Goal: Task Accomplishment & Management: Use online tool/utility

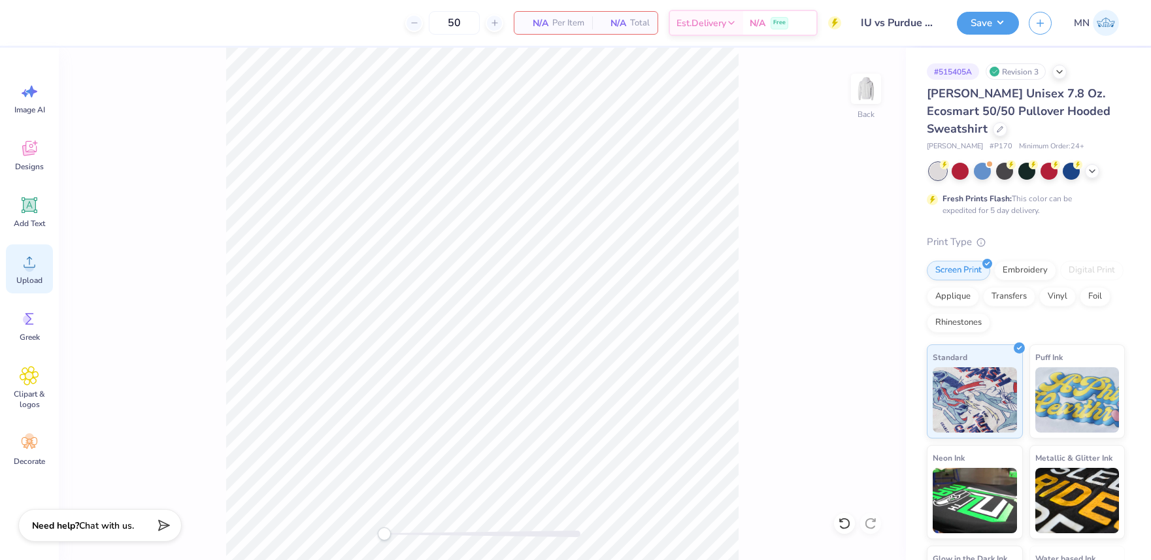
click at [25, 264] on icon at bounding box center [30, 262] width 20 height 20
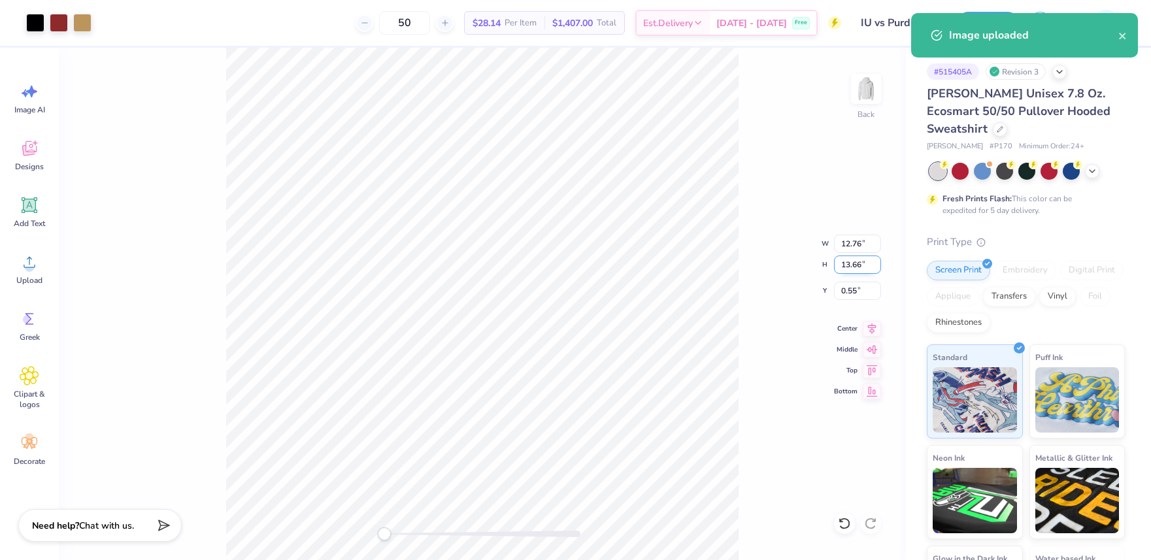
click at [862, 271] on input "13.66" at bounding box center [857, 264] width 47 height 18
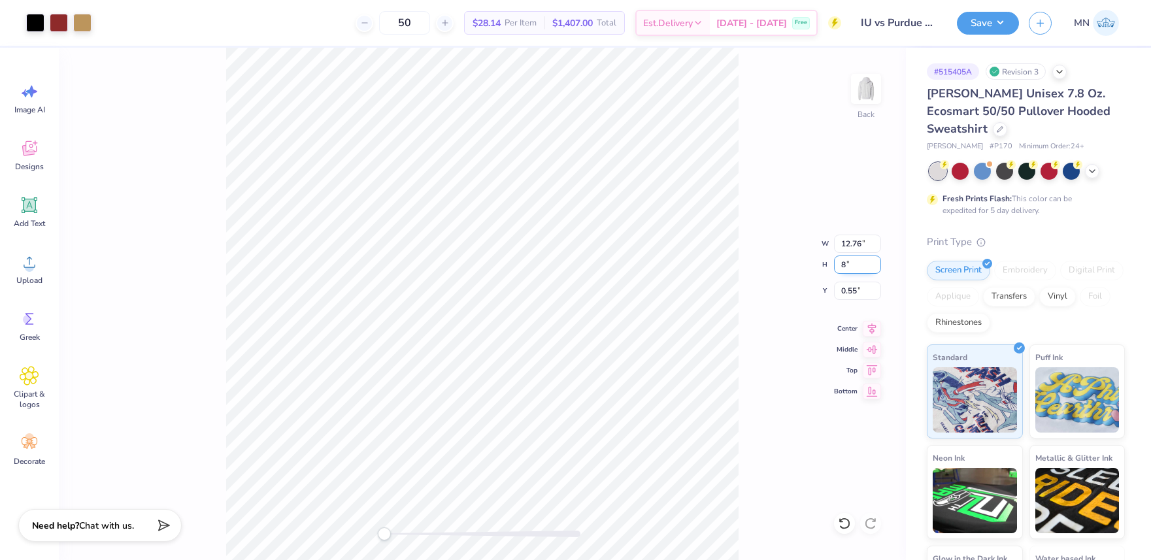
type input "8"
click at [852, 263] on input "4.69" at bounding box center [857, 264] width 47 height 18
type input "8"
click at [857, 263] on input "13.66" at bounding box center [857, 264] width 47 height 18
type input "8"
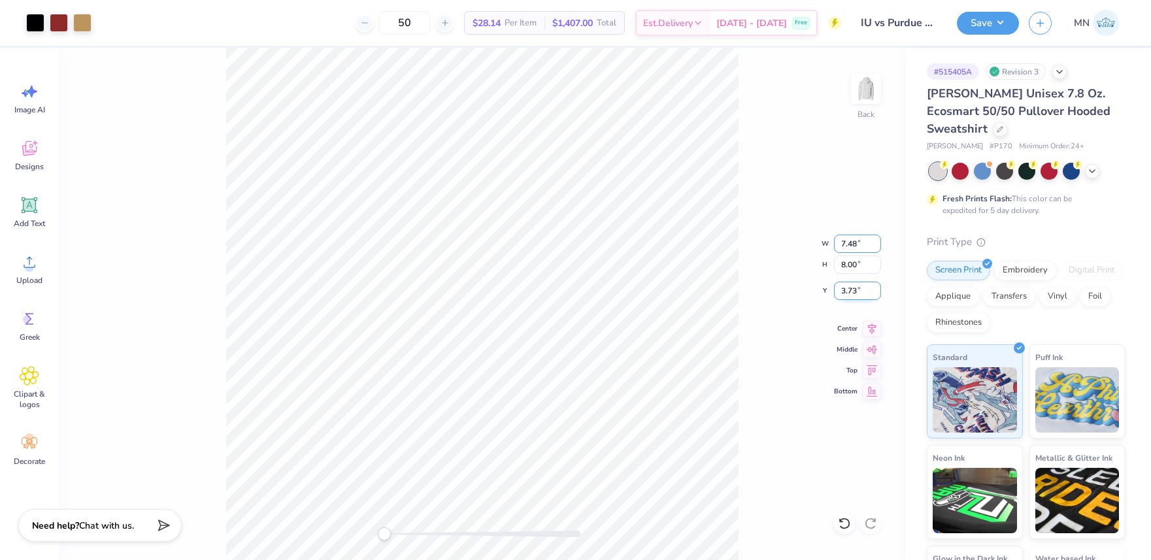
drag, startPoint x: 864, startPoint y: 245, endPoint x: 857, endPoint y: 281, distance: 36.5
click at [864, 246] on input "7.48" at bounding box center [857, 244] width 47 height 18
click at [855, 290] on input "3.73" at bounding box center [857, 291] width 47 height 18
type input "3"
click at [978, 22] on button "Save" at bounding box center [988, 21] width 62 height 23
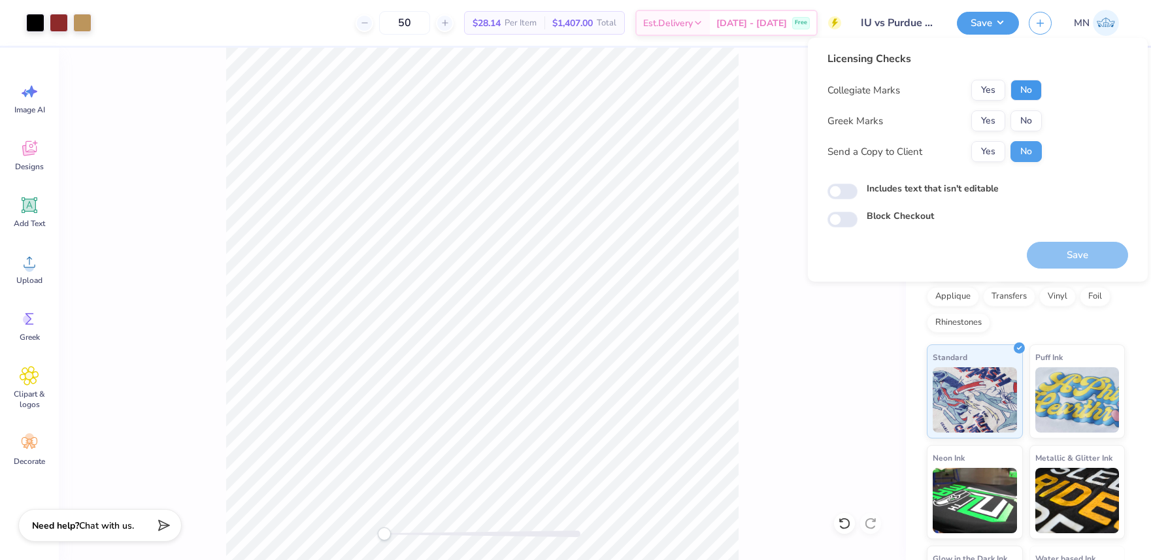
click at [1030, 89] on button "No" at bounding box center [1025, 90] width 31 height 21
drag, startPoint x: 996, startPoint y: 111, endPoint x: 1008, endPoint y: 134, distance: 25.7
click at [997, 111] on button "Yes" at bounding box center [988, 120] width 34 height 21
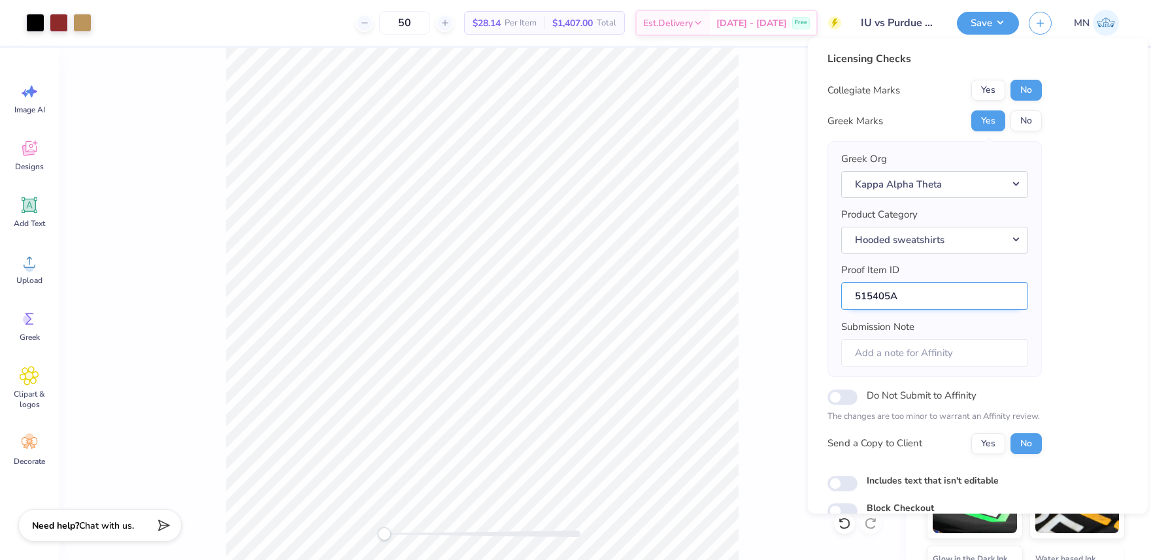
scroll to position [59, 0]
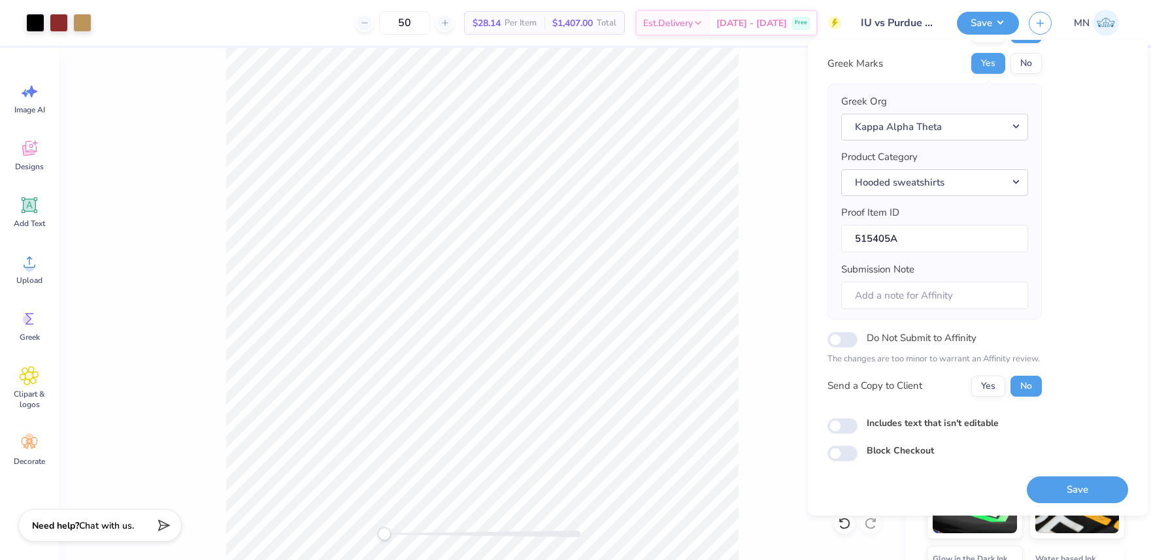
click at [1070, 489] on button "Save" at bounding box center [1077, 489] width 101 height 27
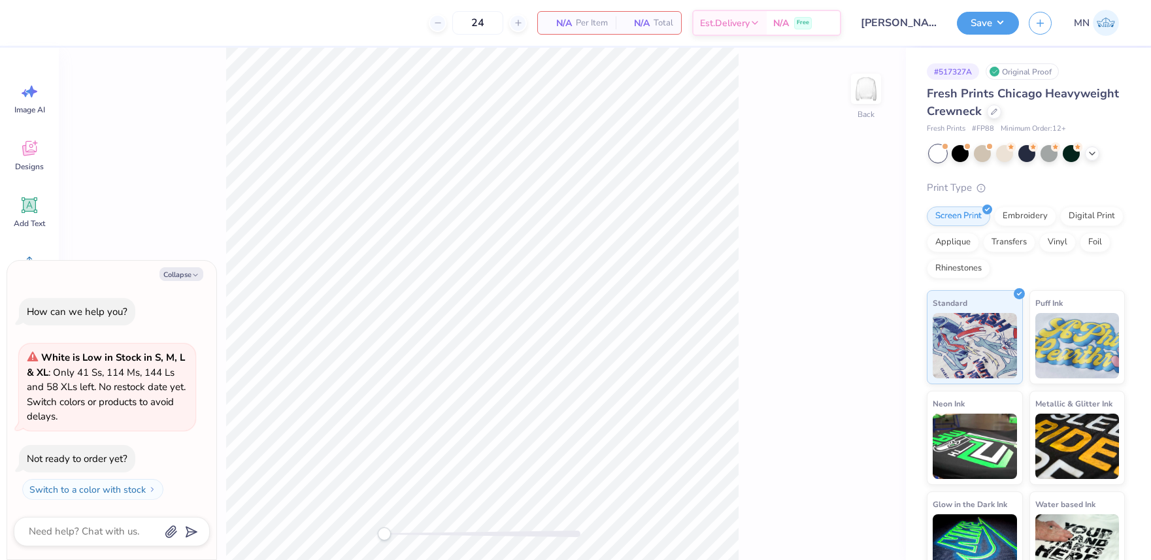
drag, startPoint x: 175, startPoint y: 276, endPoint x: 108, endPoint y: 287, distance: 68.2
click at [174, 276] on button "Collapse" at bounding box center [181, 274] width 44 height 14
type textarea "x"
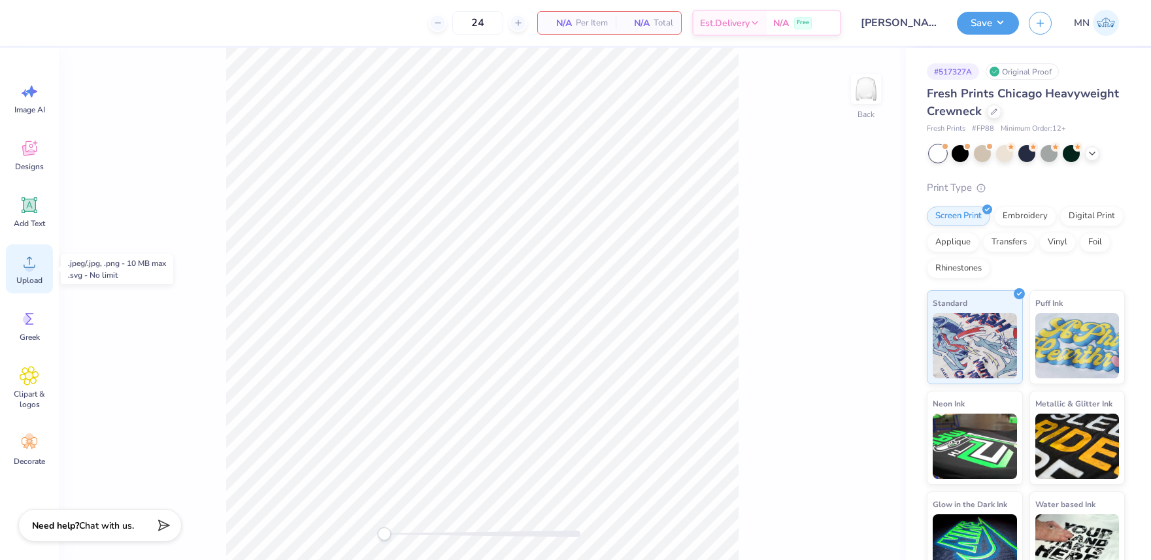
click at [29, 272] on div "Upload" at bounding box center [29, 268] width 47 height 49
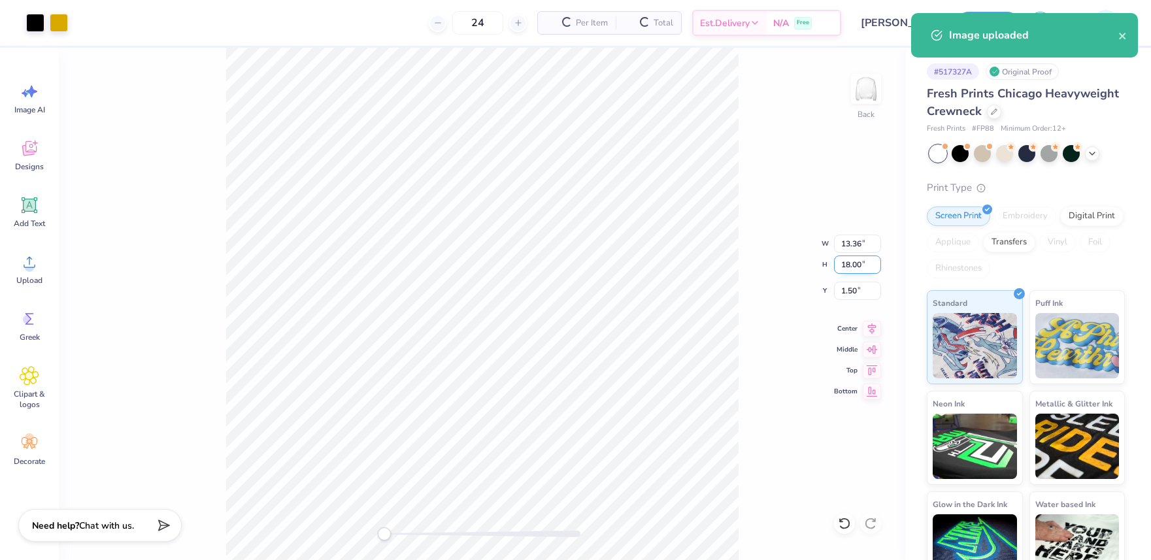
click at [853, 265] on input "18.00" at bounding box center [857, 264] width 47 height 18
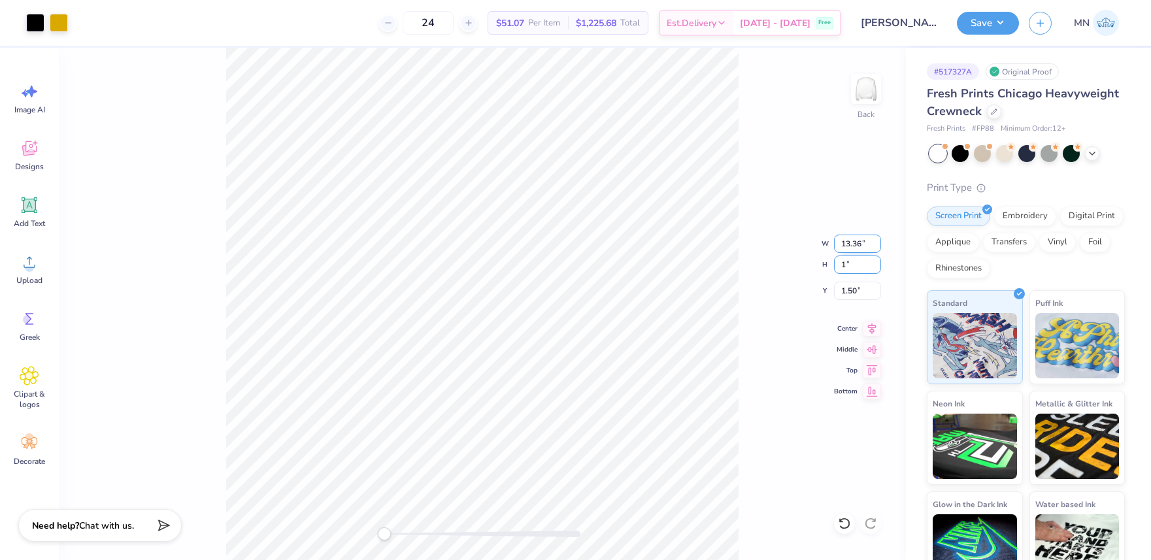
type input "1"
click at [847, 242] on input "13.36" at bounding box center [857, 244] width 47 height 18
drag, startPoint x: 853, startPoint y: 265, endPoint x: 852, endPoint y: 248, distance: 17.0
click at [853, 264] on input "14.00" at bounding box center [857, 264] width 47 height 18
drag, startPoint x: 852, startPoint y: 243, endPoint x: 859, endPoint y: 248, distance: 8.9
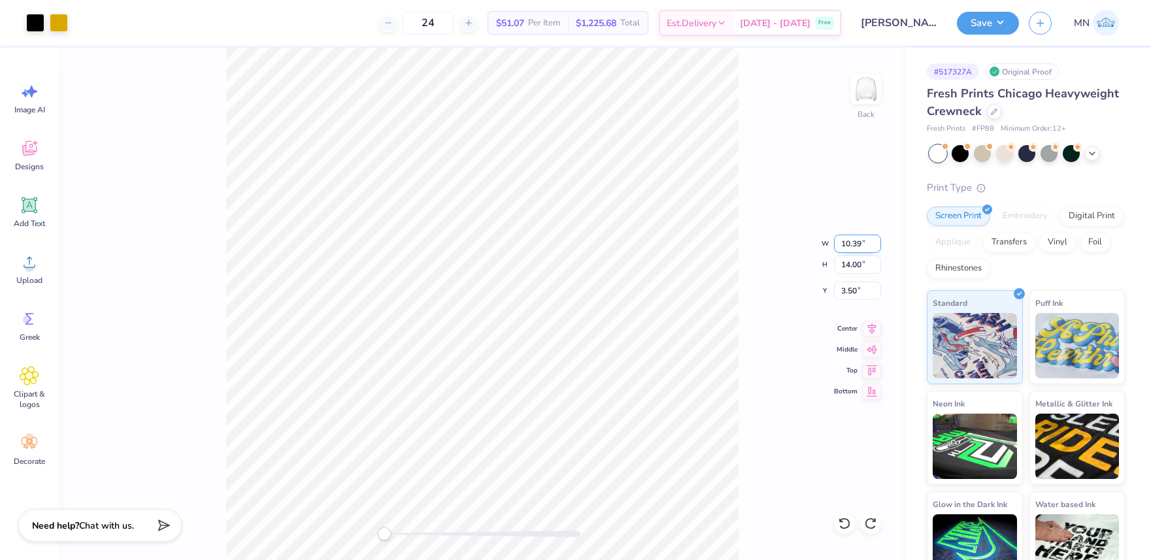
click at [852, 243] on input "10.39" at bounding box center [857, 244] width 47 height 18
type input "12"
click at [857, 267] on input "14.00" at bounding box center [857, 264] width 47 height 18
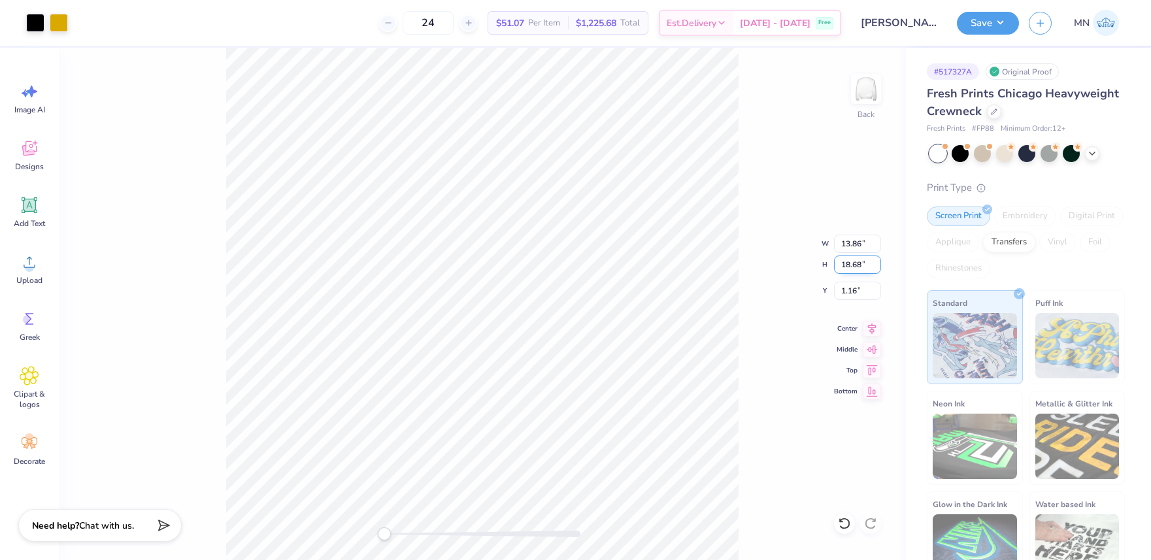
click at [847, 266] on input "18.68" at bounding box center [857, 264] width 47 height 18
type input "15"
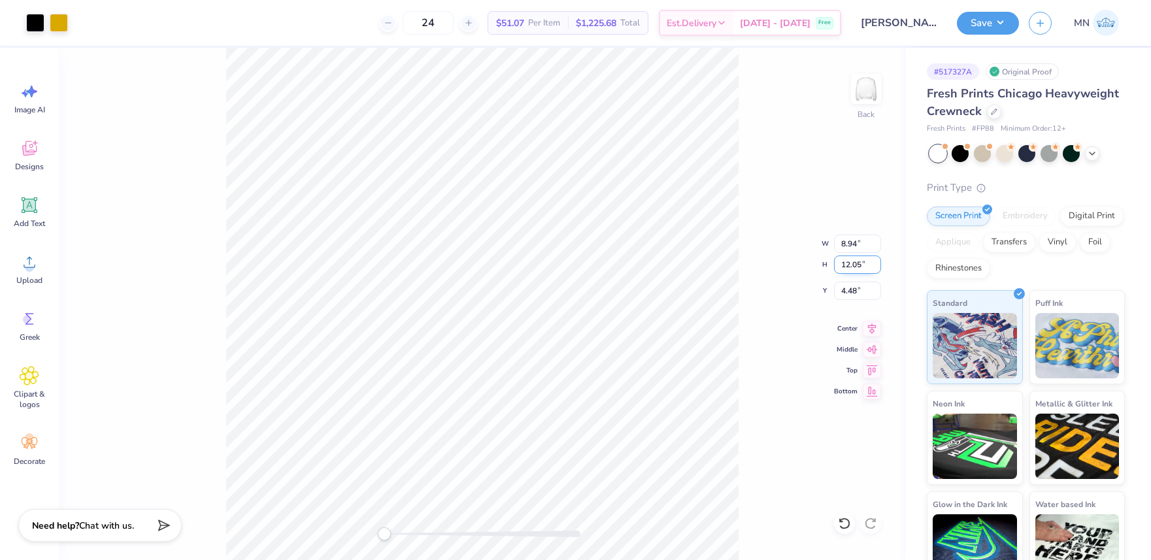
click at [854, 267] on input "12.05" at bounding box center [857, 264] width 47 height 18
click at [853, 294] on input "3.00" at bounding box center [857, 291] width 47 height 18
type input "2"
click at [857, 285] on input "2.00" at bounding box center [857, 291] width 47 height 18
type input "1"
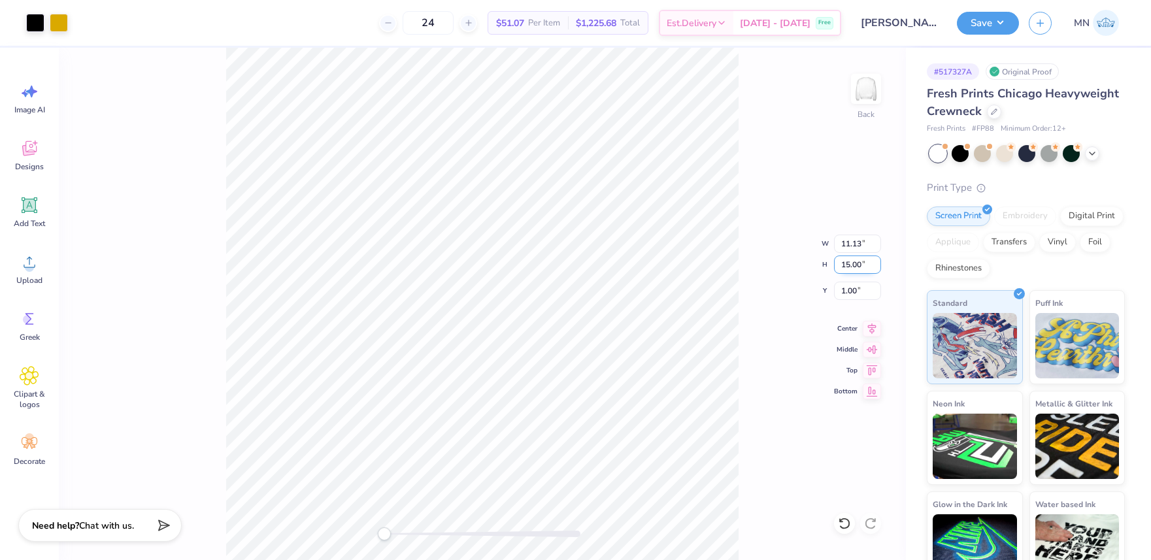
click at [859, 267] on input "15.00" at bounding box center [857, 264] width 47 height 18
type input "14"
click at [859, 289] on input "1.50" at bounding box center [857, 291] width 47 height 18
type input "2"
click at [983, 25] on button "Save" at bounding box center [988, 21] width 62 height 23
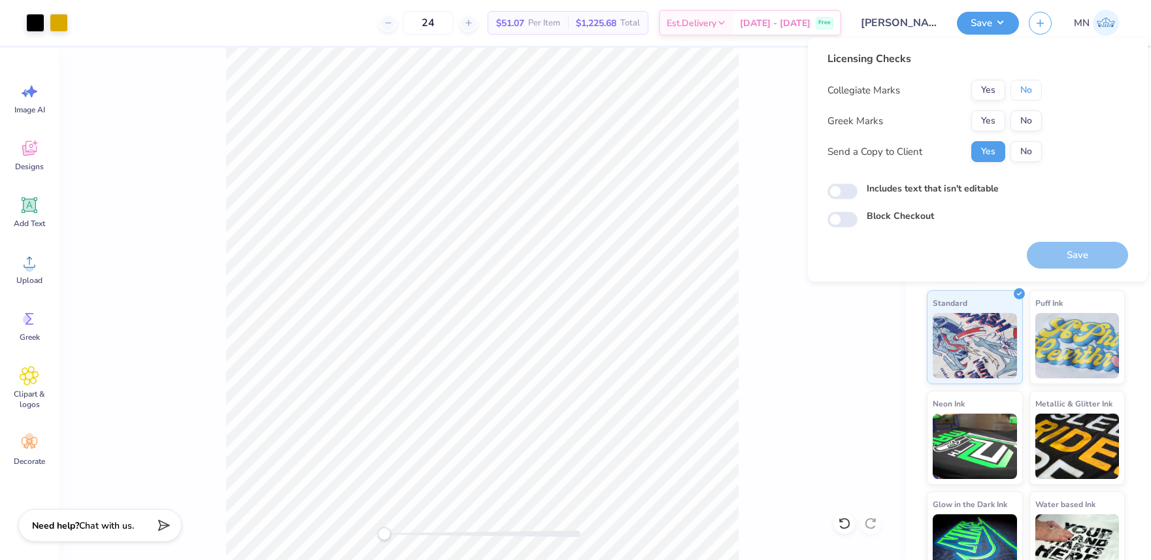
drag, startPoint x: 1027, startPoint y: 93, endPoint x: 1011, endPoint y: 108, distance: 21.7
click at [1027, 93] on button "No" at bounding box center [1025, 90] width 31 height 21
click at [997, 116] on button "Yes" at bounding box center [988, 120] width 34 height 21
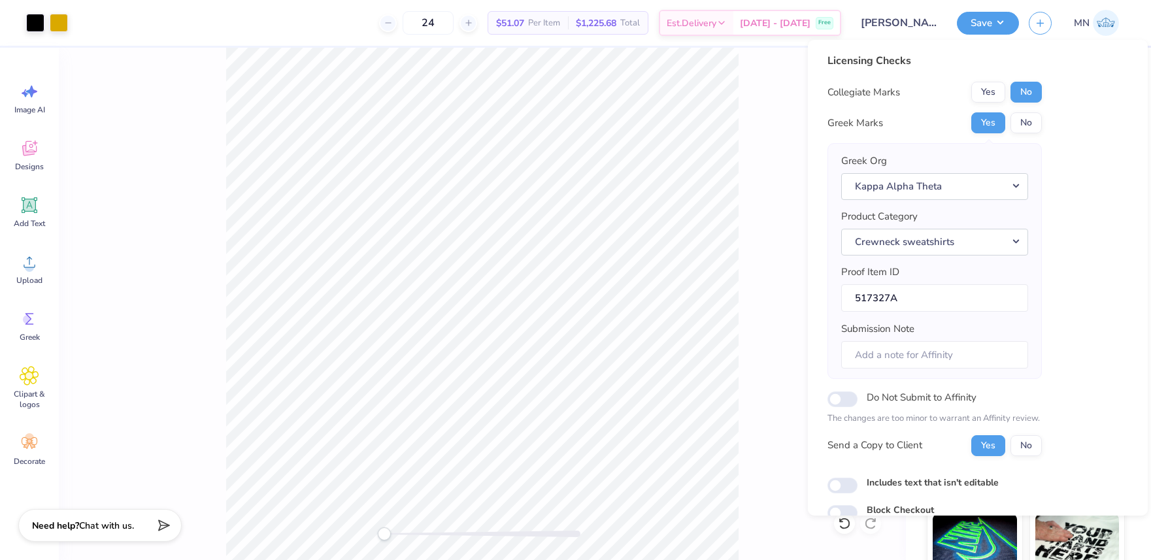
scroll to position [59, 0]
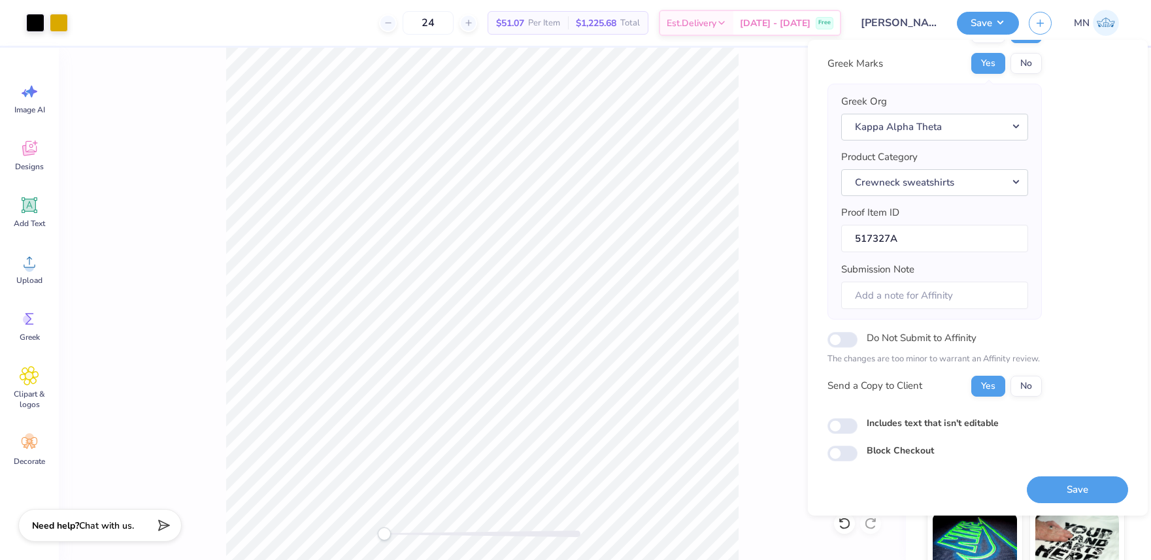
click at [1070, 482] on button "Save" at bounding box center [1077, 489] width 101 height 27
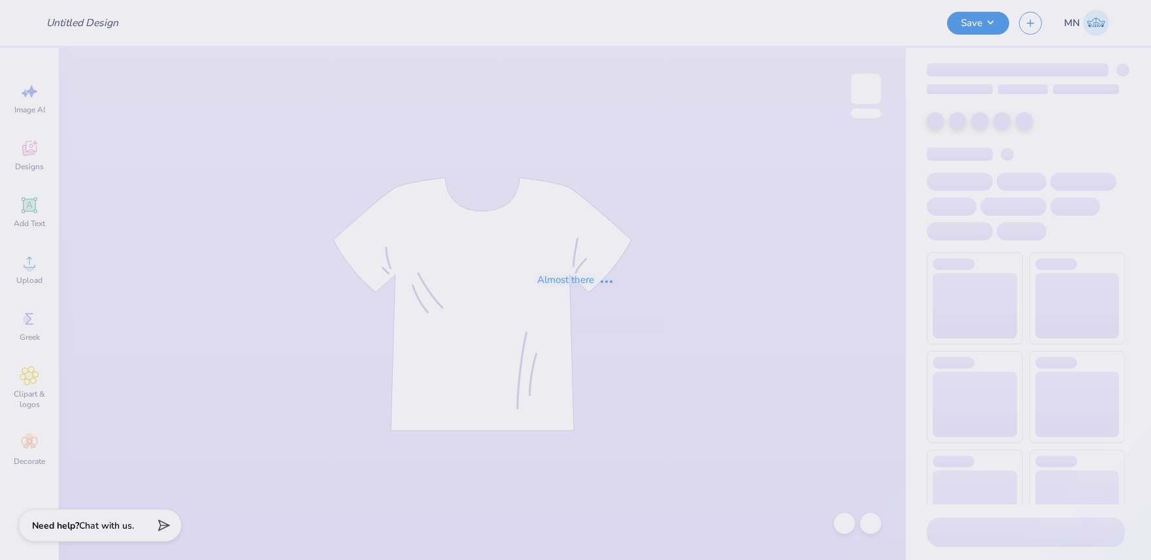
type input "DZ Parents Weekends 25'"
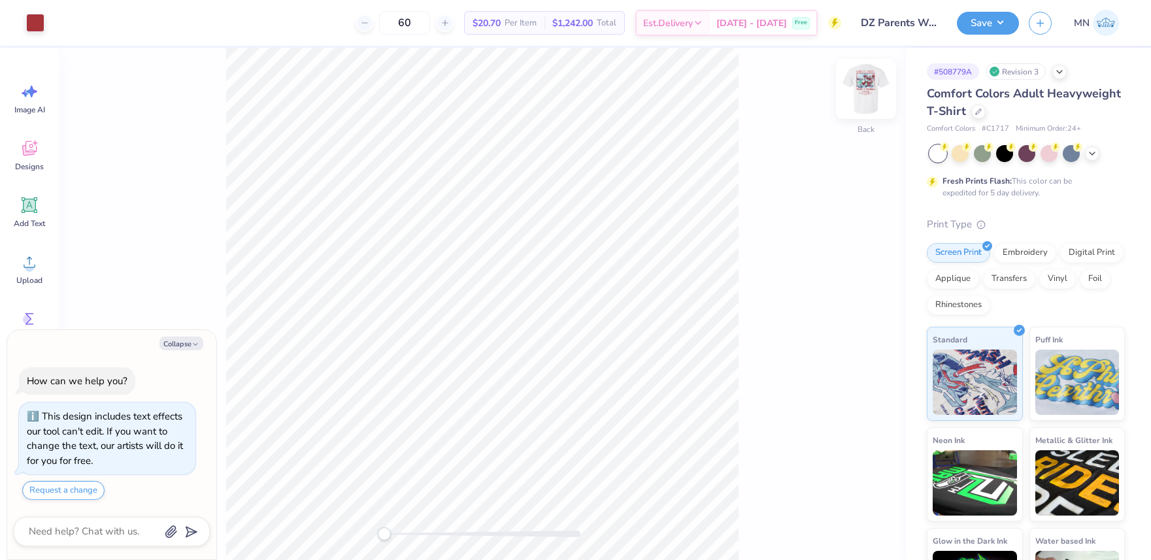
click at [874, 88] on img at bounding box center [866, 89] width 52 height 52
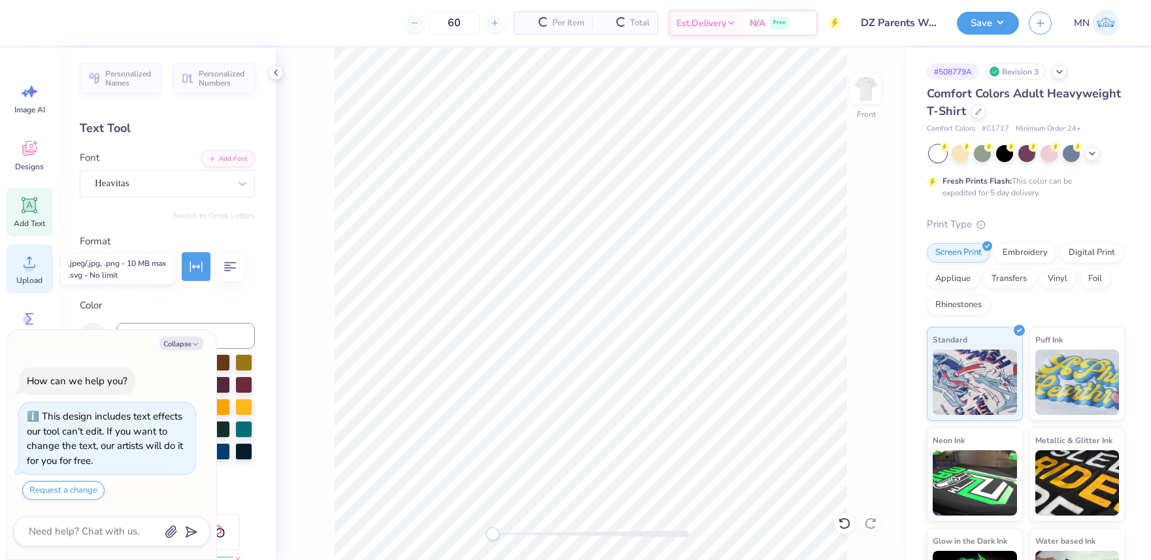
click at [25, 265] on circle at bounding box center [29, 267] width 9 height 9
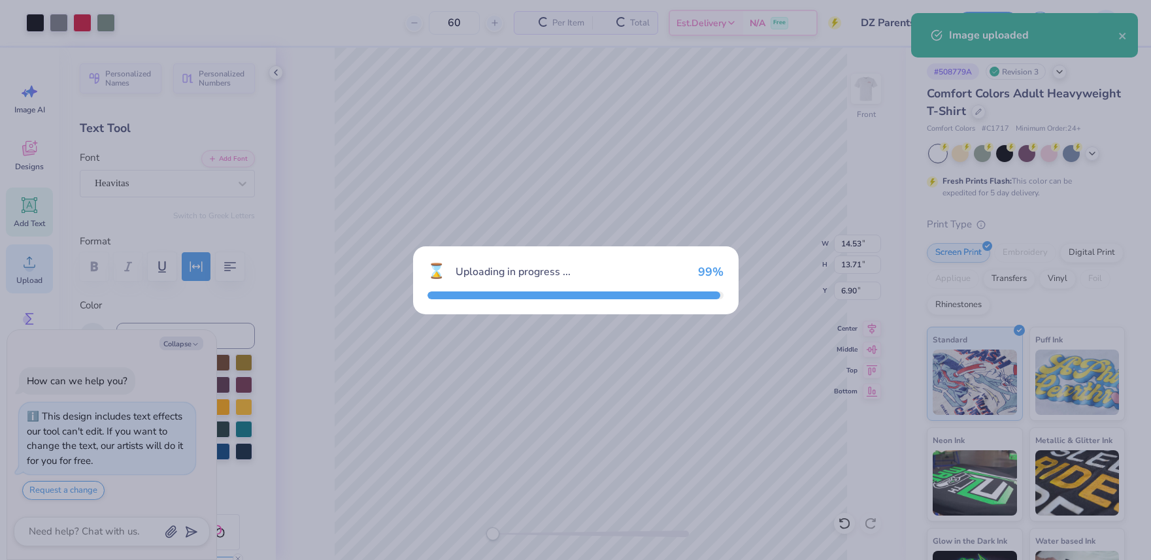
type textarea "x"
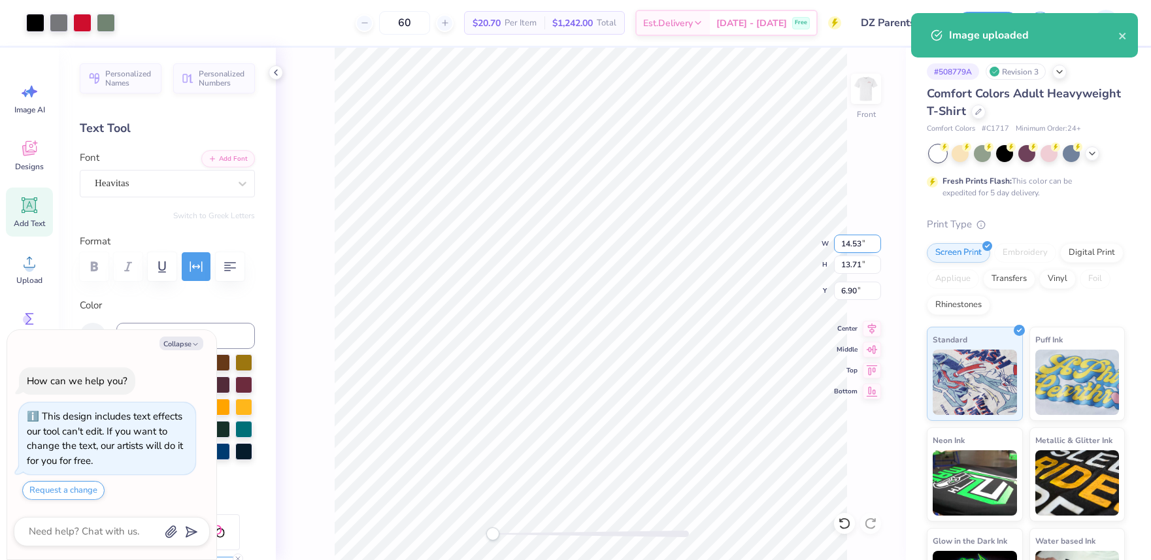
click at [856, 243] on input "14.53" at bounding box center [857, 244] width 47 height 18
type input "12"
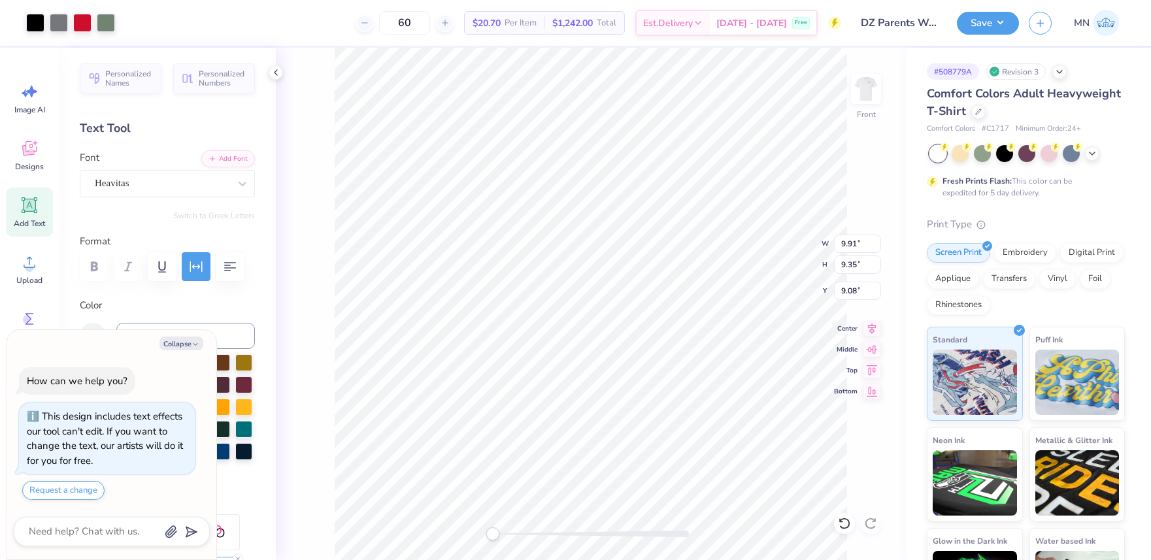
click at [33, 206] on icon at bounding box center [30, 205] width 12 height 12
type textarea "x"
type input "5.69"
type input "1.65"
type input "12.93"
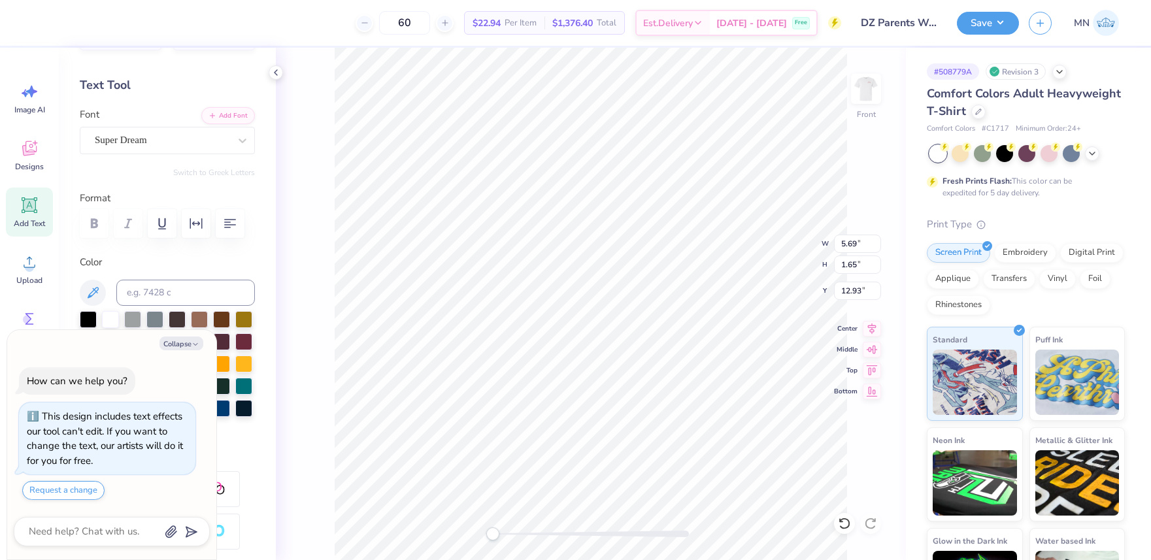
scroll to position [47, 0]
drag, startPoint x: 183, startPoint y: 338, endPoint x: 165, endPoint y: 334, distance: 18.7
click at [182, 338] on button "Collapse" at bounding box center [181, 344] width 44 height 14
type textarea "x"
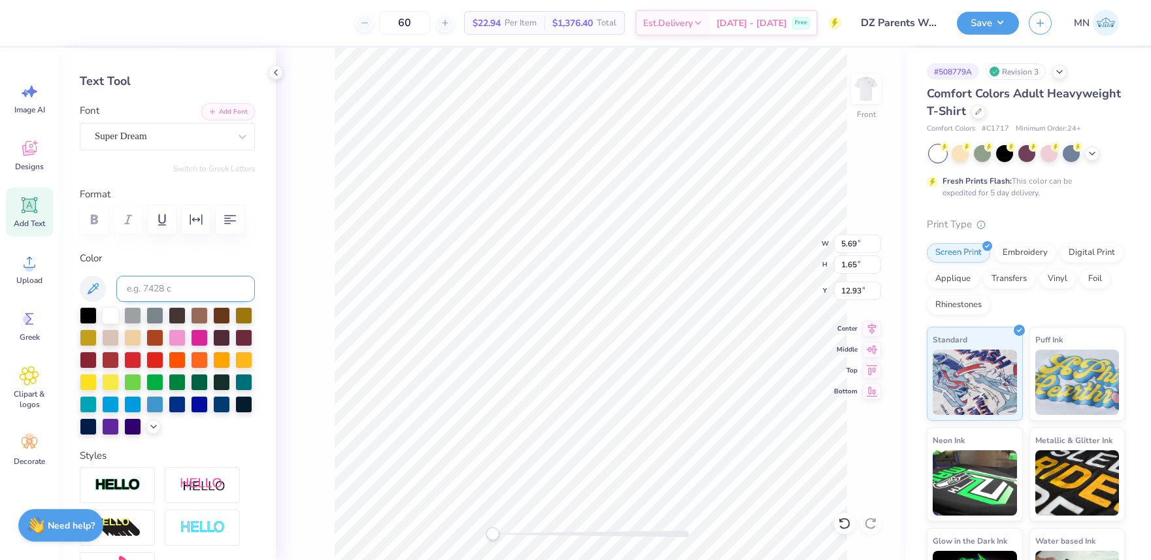
click at [88, 317] on div at bounding box center [88, 315] width 17 height 17
click at [226, 106] on button "Add Font" at bounding box center [228, 110] width 54 height 17
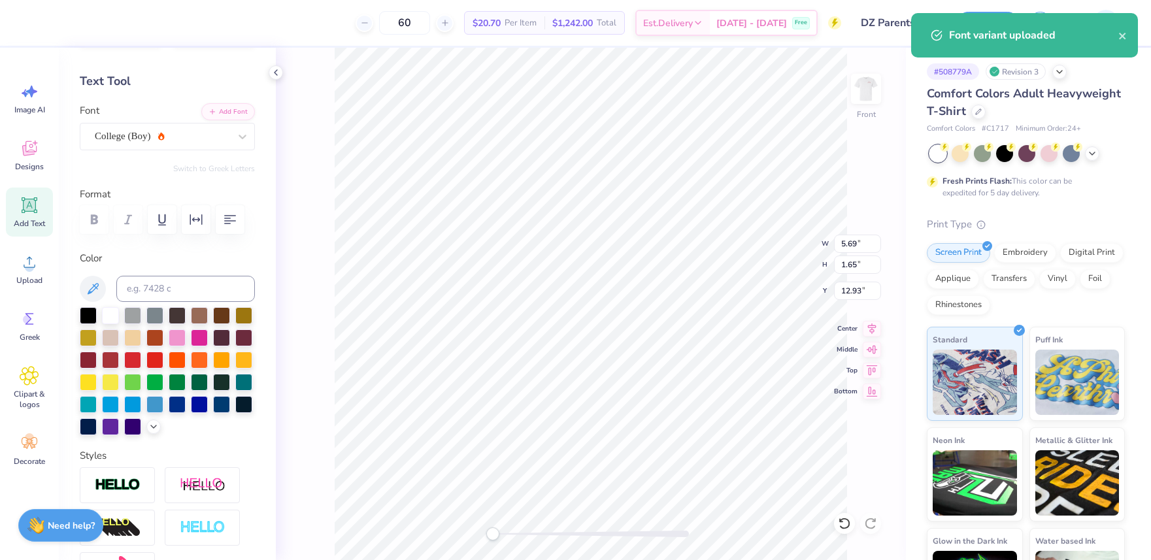
type input "9.91"
type input "9.35"
type input "5.44"
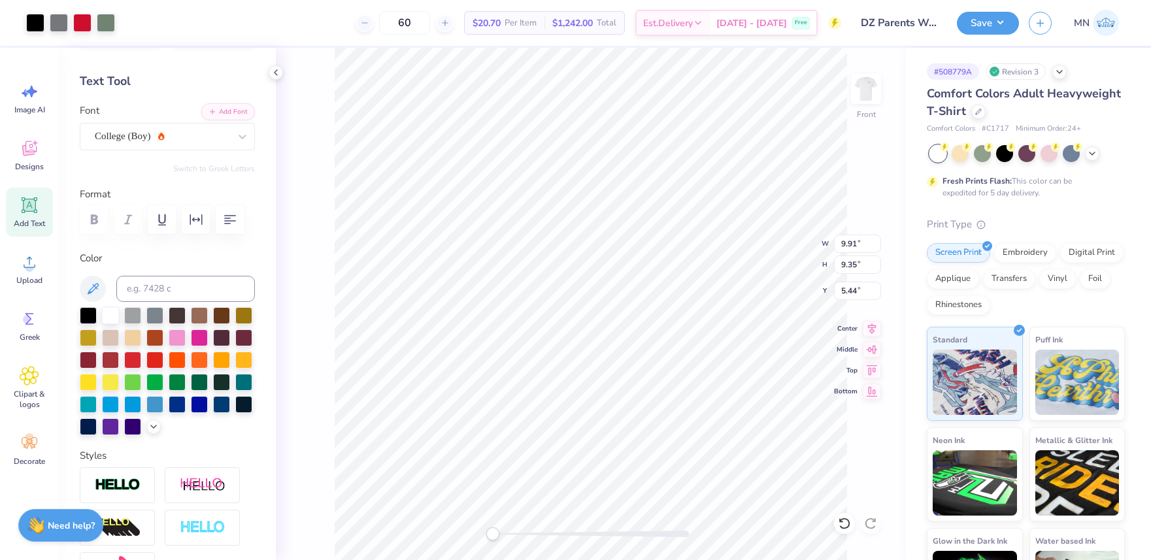
type input "4.87"
type input "2.19"
type input "3.00"
click at [227, 283] on input at bounding box center [185, 289] width 139 height 26
type input "186"
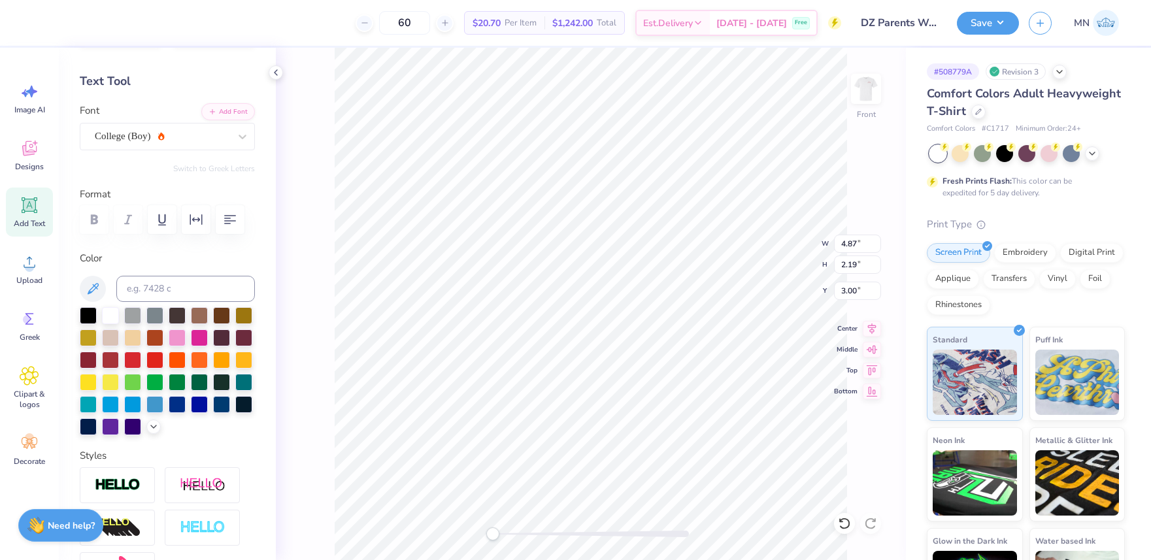
type textarea "DELTA ZETA"
type input "12.00"
type input "11.32"
type input "4.45"
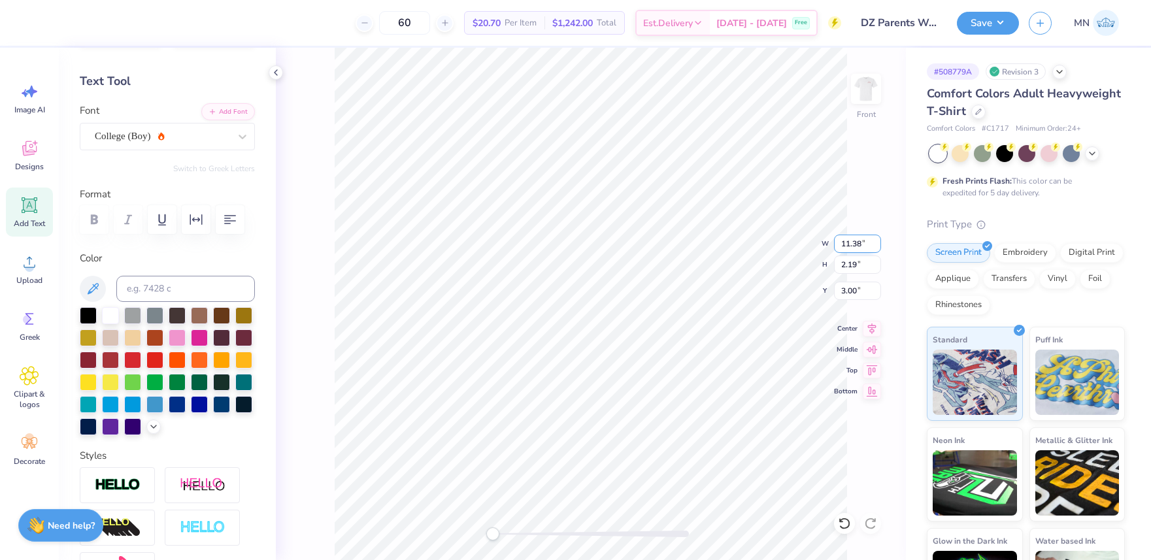
click at [850, 238] on input "11.38" at bounding box center [857, 244] width 47 height 18
type input "12"
click at [648, 240] on li "Duplicate" at bounding box center [650, 239] width 103 height 25
type input "12.73"
type input "2.10"
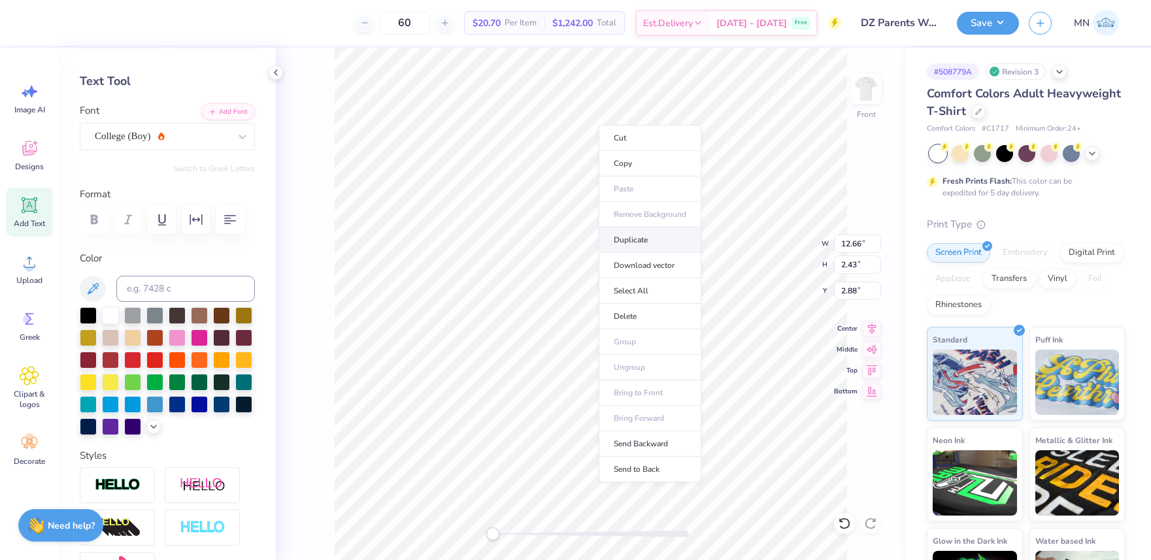
type input "2.92"
type textarea "[GEOGRAPHIC_DATA], [GEOGRAPHIC_DATA]"
click at [198, 225] on icon "button" at bounding box center [196, 220] width 16 height 16
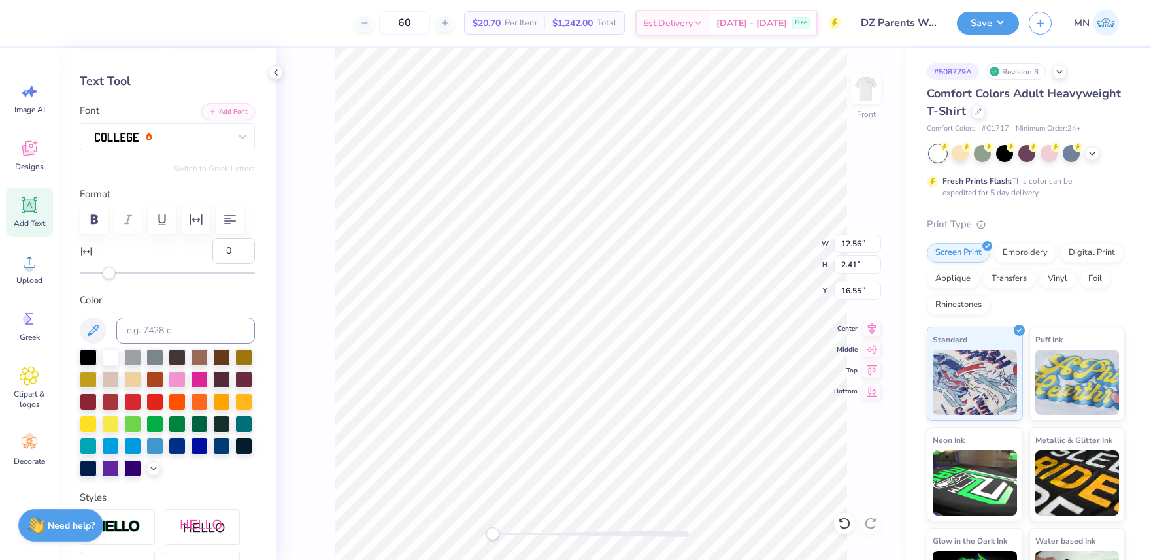
type input "44"
click at [172, 272] on div at bounding box center [167, 273] width 175 height 3
type input "64"
drag, startPoint x: 174, startPoint y: 272, endPoint x: 203, endPoint y: 272, distance: 28.7
click at [187, 272] on div "Accessibility label" at bounding box center [180, 273] width 13 height 13
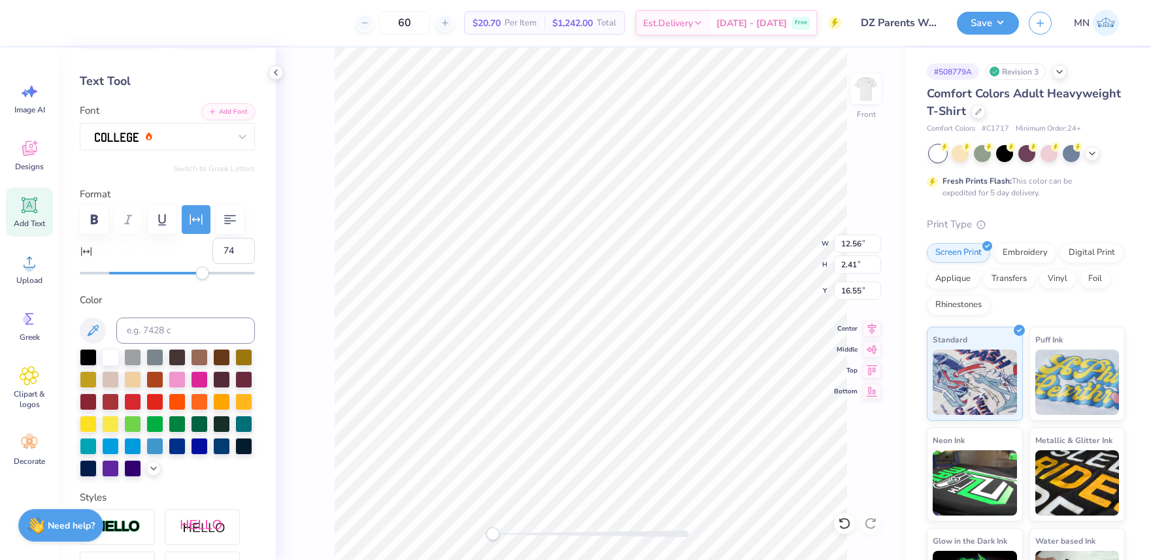
type input "75"
drag, startPoint x: 203, startPoint y: 272, endPoint x: 218, endPoint y: 272, distance: 15.7
click at [218, 272] on div "Accessibility label" at bounding box center [218, 273] width 13 height 13
type input "89"
drag, startPoint x: 218, startPoint y: 272, endPoint x: 238, endPoint y: 272, distance: 20.3
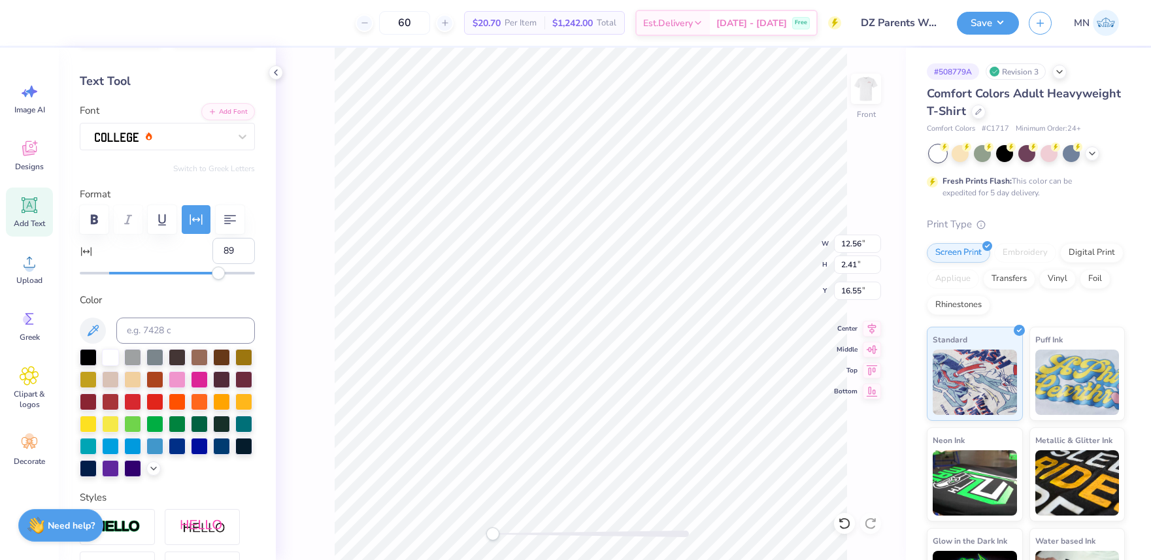
click at [225, 272] on div "Accessibility label" at bounding box center [218, 273] width 13 height 13
type input "0"
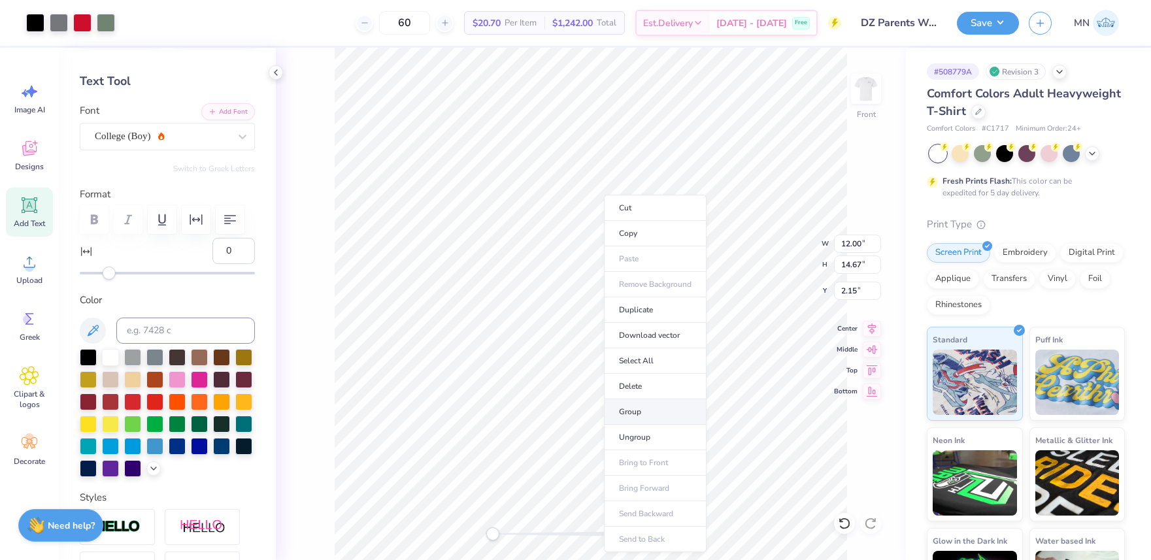
click at [645, 408] on li "Group" at bounding box center [655, 411] width 103 height 25
type input "14.75"
type input "2.08"
click at [855, 261] on input "14.75" at bounding box center [857, 264] width 47 height 18
click at [860, 289] on input "2.08" at bounding box center [857, 291] width 47 height 18
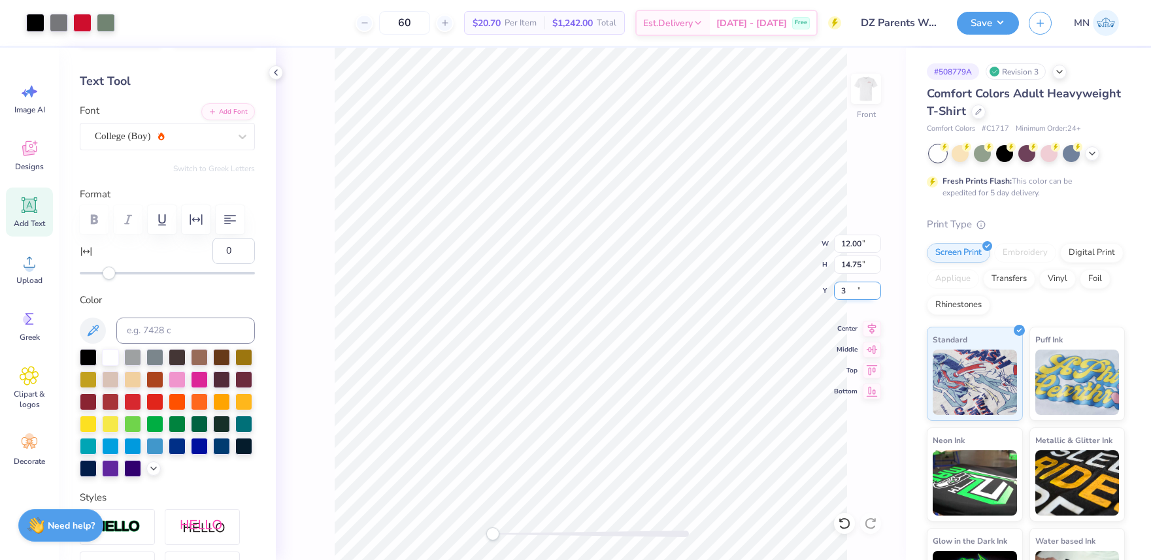
type input "3"
click at [496, 533] on div "Accessibility label" at bounding box center [495, 533] width 13 height 13
click at [455, 533] on div "Front" at bounding box center [591, 304] width 630 height 512
click at [862, 290] on input "3.29" at bounding box center [857, 291] width 47 height 18
type input "3.00"
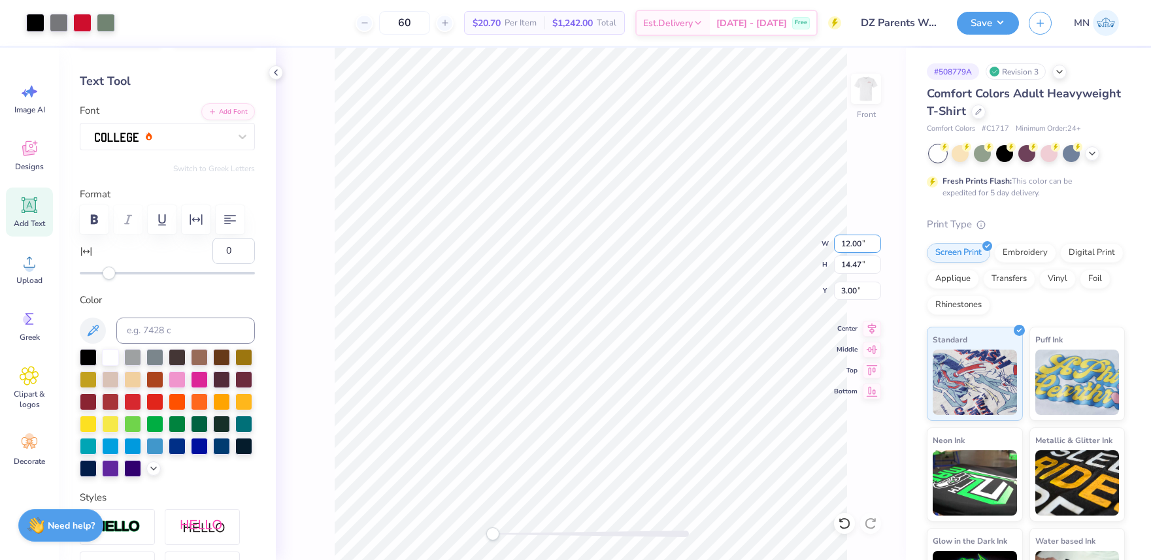
click at [857, 246] on input "12.00" at bounding box center [857, 244] width 47 height 18
type input "10.08"
type input "13.16"
type input "3.69"
click at [859, 246] on input "10.08" at bounding box center [857, 244] width 47 height 18
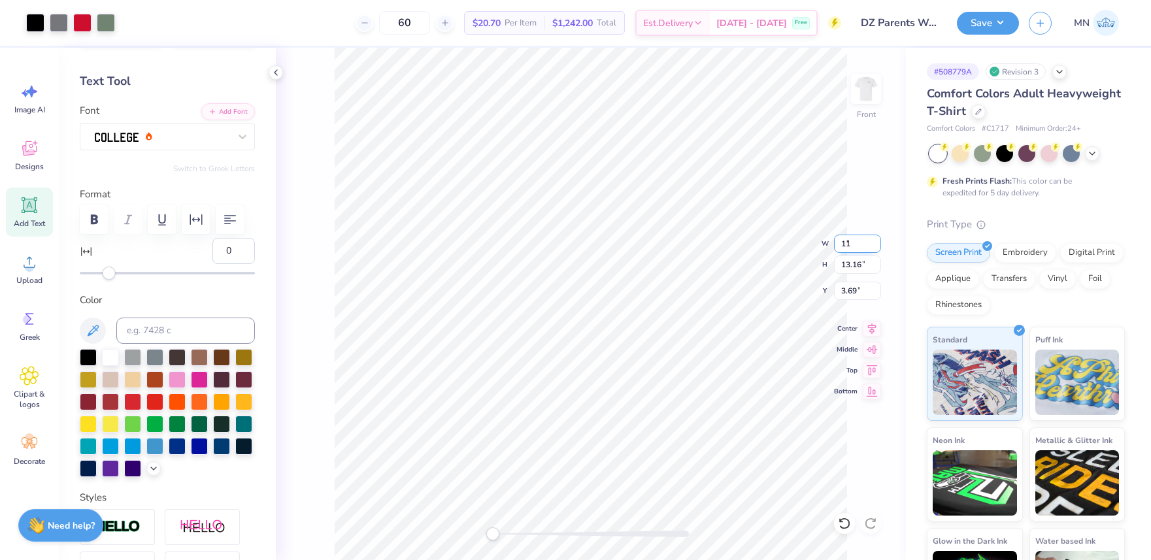
type input "12.00"
type input "14.47"
type input "3.00"
type input "3.31"
type input "3.00"
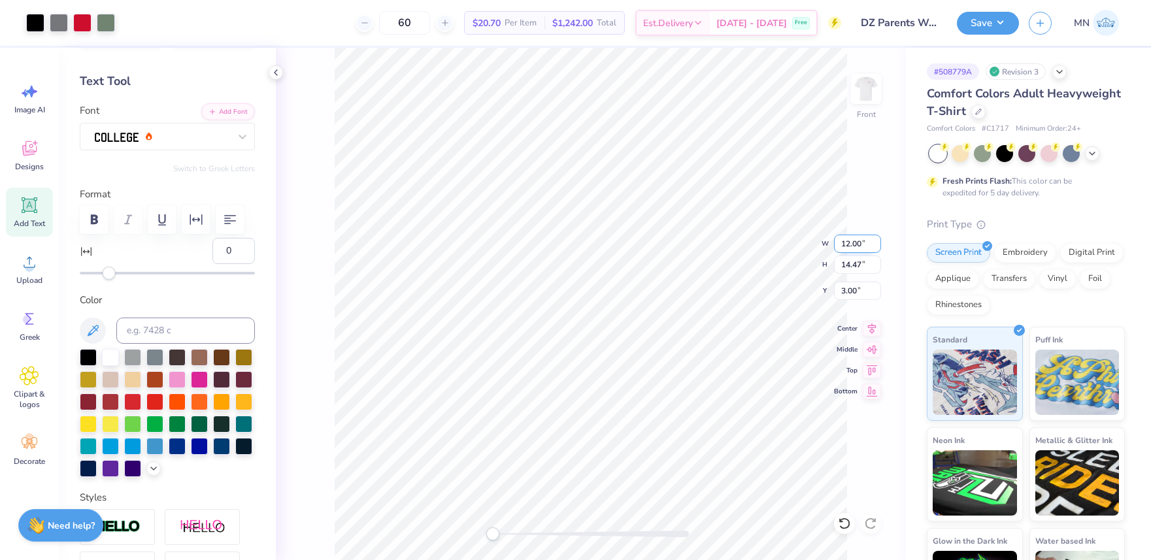
click at [853, 246] on input "12.00" at bounding box center [857, 244] width 47 height 18
type input "10.08"
type input "13.16"
type input "3.69"
type input "89"
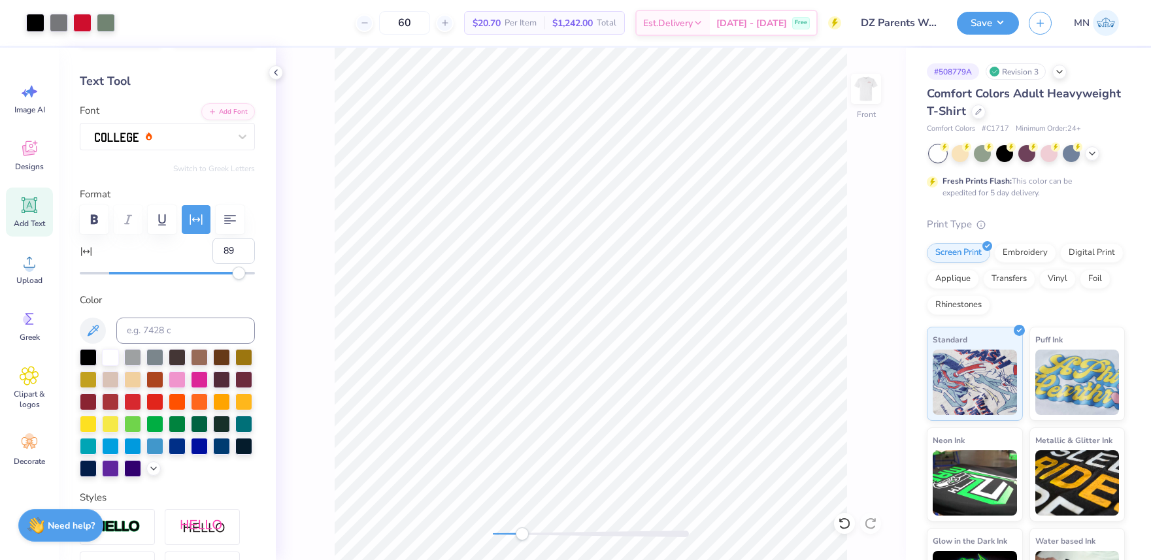
drag, startPoint x: 497, startPoint y: 532, endPoint x: 522, endPoint y: 528, distance: 25.1
click at [522, 528] on div "Accessibility label" at bounding box center [522, 533] width 13 height 13
click at [473, 528] on div "Front W 7.58 7.58 " H 0.52 0.52 " Y 15.74 15.74 " Center Middle Top Bottom" at bounding box center [591, 304] width 630 height 512
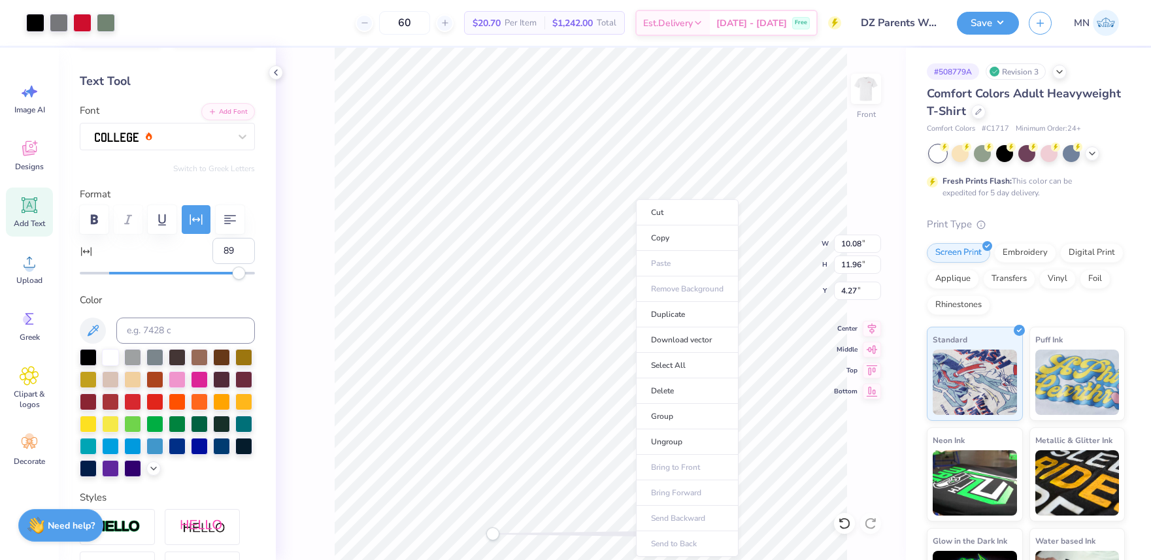
drag, startPoint x: 523, startPoint y: 534, endPoint x: 486, endPoint y: 531, distance: 36.7
click at [673, 411] on li "Group" at bounding box center [687, 416] width 103 height 25
drag, startPoint x: 855, startPoint y: 263, endPoint x: 868, endPoint y: 274, distance: 16.7
click at [855, 263] on input "11.96" at bounding box center [857, 264] width 47 height 18
type input "13"
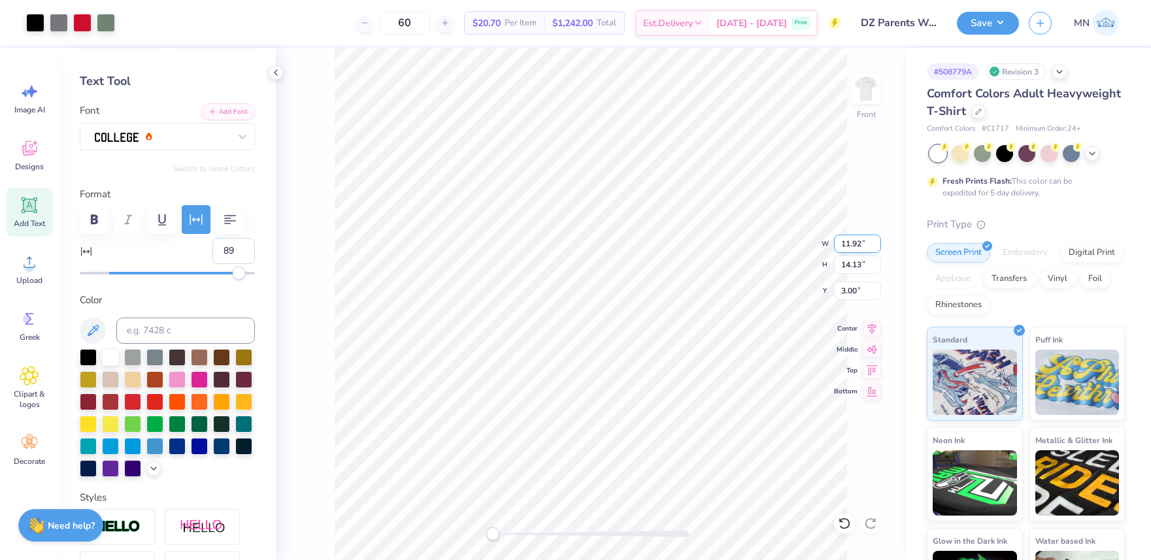
click at [851, 248] on input "11.92" at bounding box center [857, 244] width 47 height 18
type input "11"
click at [862, 245] on input "10.15" at bounding box center [857, 244] width 47 height 18
click at [860, 295] on input "4.05" at bounding box center [857, 291] width 47 height 18
click at [844, 243] on input "10.15" at bounding box center [857, 244] width 47 height 18
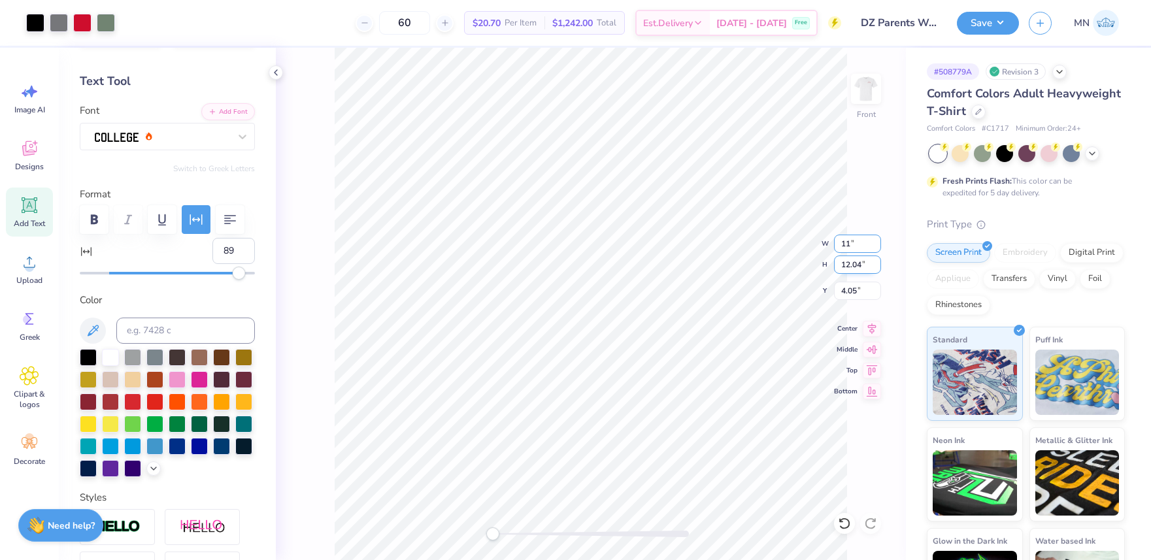
type input "11"
click at [863, 294] on input "3.01" at bounding box center [857, 291] width 47 height 18
type input "3.01"
type input "11.00"
type input "13.04"
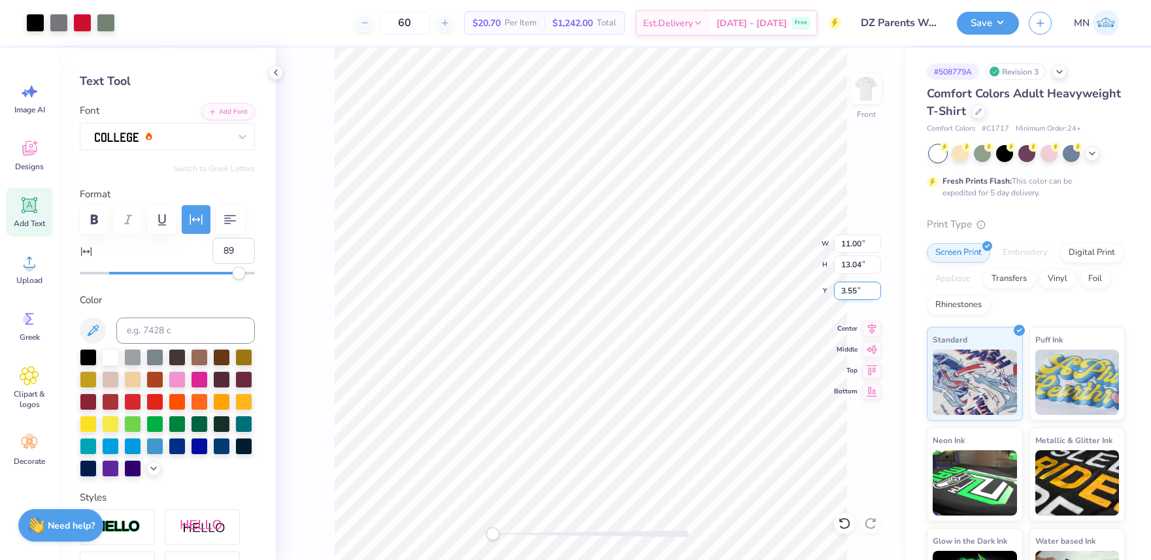
click at [854, 285] on input "3.55" at bounding box center [857, 291] width 47 height 18
type input "3"
click at [974, 33] on div "Save" at bounding box center [988, 23] width 62 height 23
click at [981, 24] on button "Save" at bounding box center [988, 21] width 62 height 23
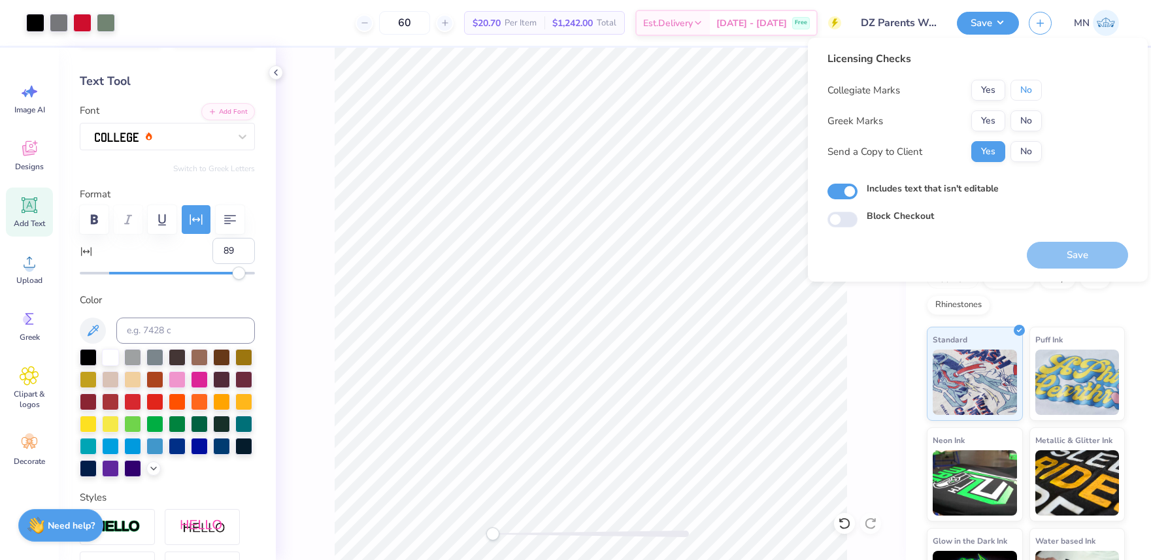
drag, startPoint x: 1029, startPoint y: 96, endPoint x: 999, endPoint y: 109, distance: 32.8
click at [1029, 96] on button "No" at bounding box center [1025, 90] width 31 height 21
click at [989, 115] on button "Yes" at bounding box center [988, 120] width 34 height 21
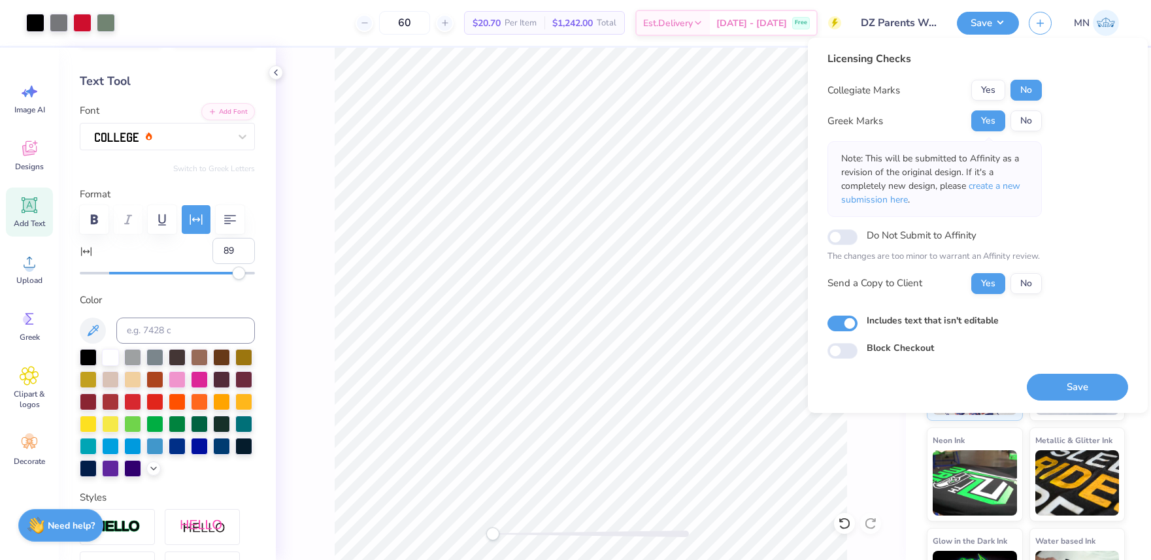
drag, startPoint x: 1008, startPoint y: 182, endPoint x: 1028, endPoint y: 329, distance: 148.4
click at [1008, 182] on span "create a new submission here" at bounding box center [930, 193] width 179 height 26
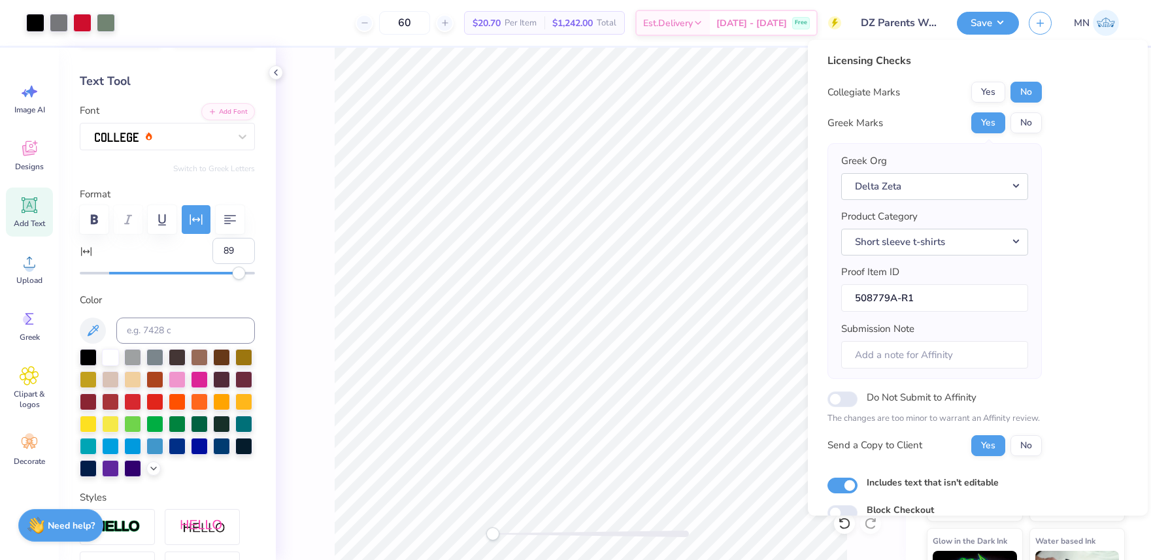
scroll to position [59, 0]
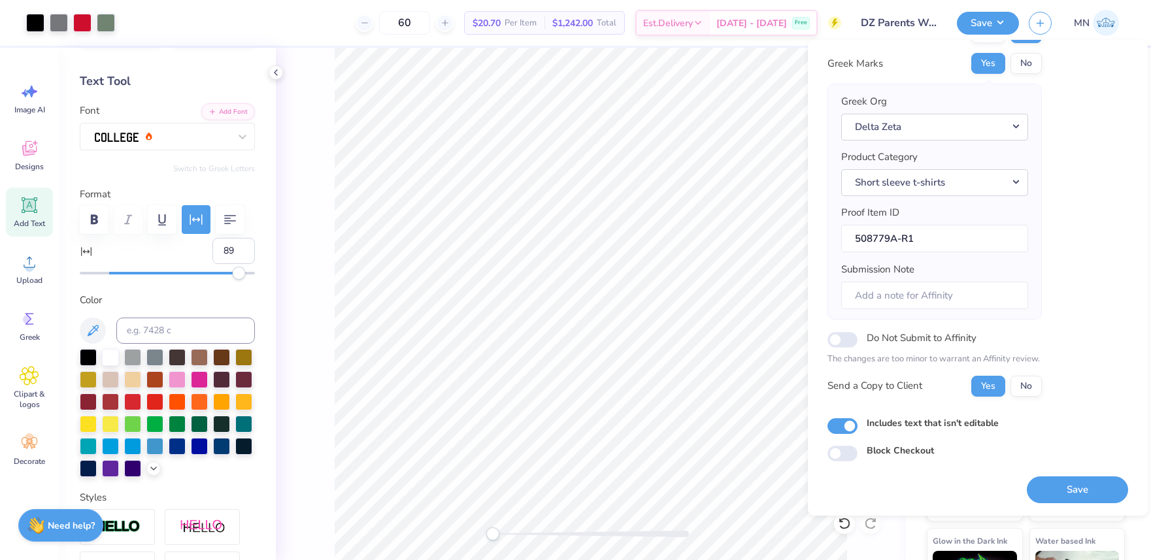
drag, startPoint x: 1053, startPoint y: 481, endPoint x: 1042, endPoint y: 413, distance: 68.9
click at [1052, 479] on button "Save" at bounding box center [1077, 489] width 101 height 27
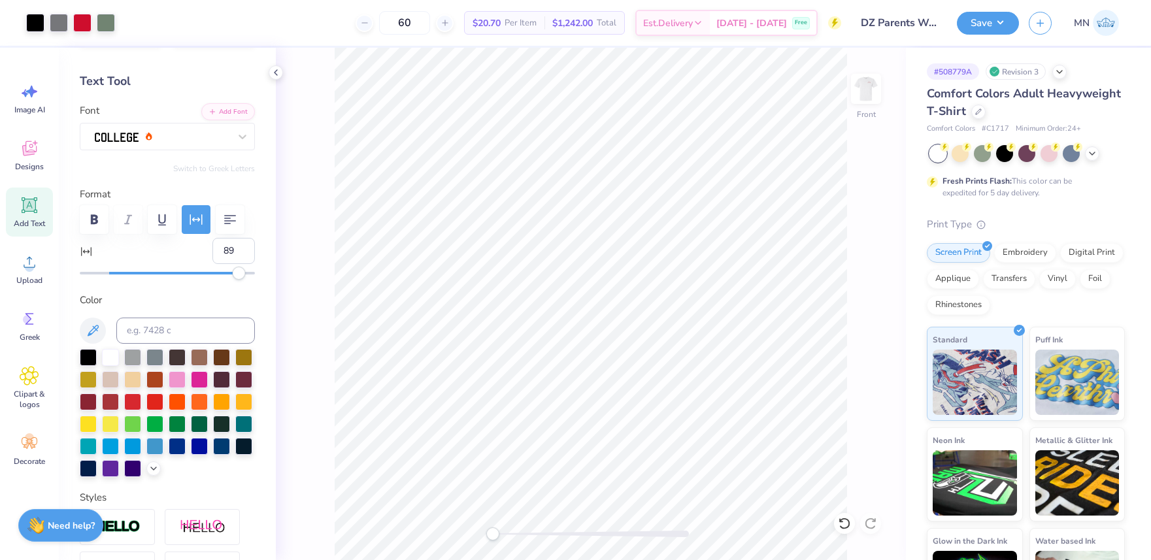
type input "0"
click at [981, 28] on button "Save" at bounding box center [988, 23] width 62 height 23
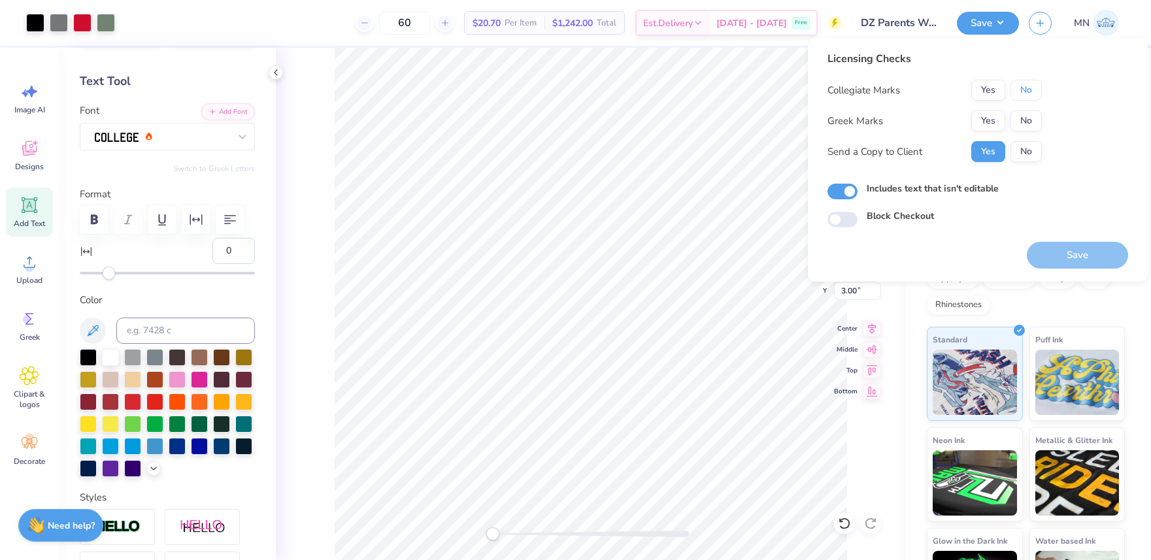
drag, startPoint x: 1032, startPoint y: 84, endPoint x: 1004, endPoint y: 108, distance: 36.6
click at [1032, 85] on button "No" at bounding box center [1025, 90] width 31 height 21
drag, startPoint x: 988, startPoint y: 120, endPoint x: 1052, endPoint y: 238, distance: 135.1
click at [988, 120] on button "Yes" at bounding box center [988, 120] width 34 height 21
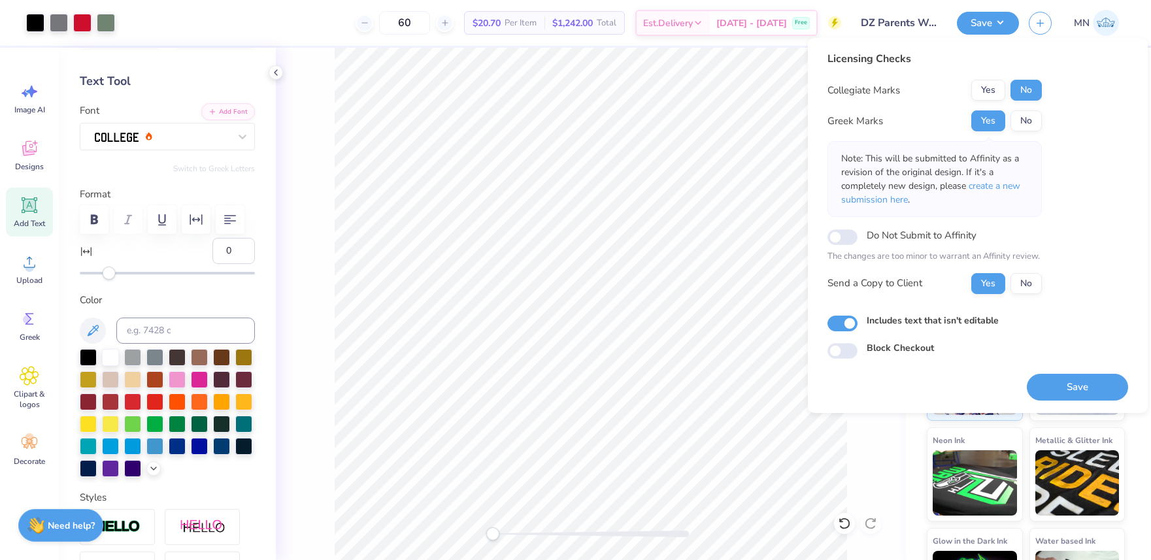
drag, startPoint x: 1085, startPoint y: 380, endPoint x: 1076, endPoint y: 374, distance: 11.2
click at [1085, 380] on button "Save" at bounding box center [1077, 387] width 101 height 27
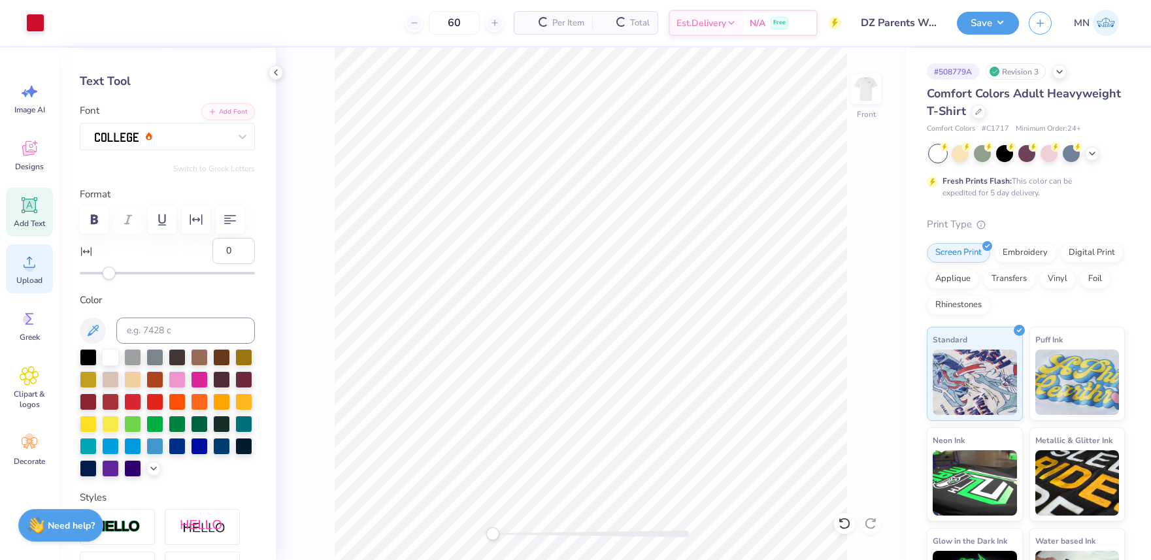
click at [24, 262] on icon at bounding box center [30, 262] width 20 height 20
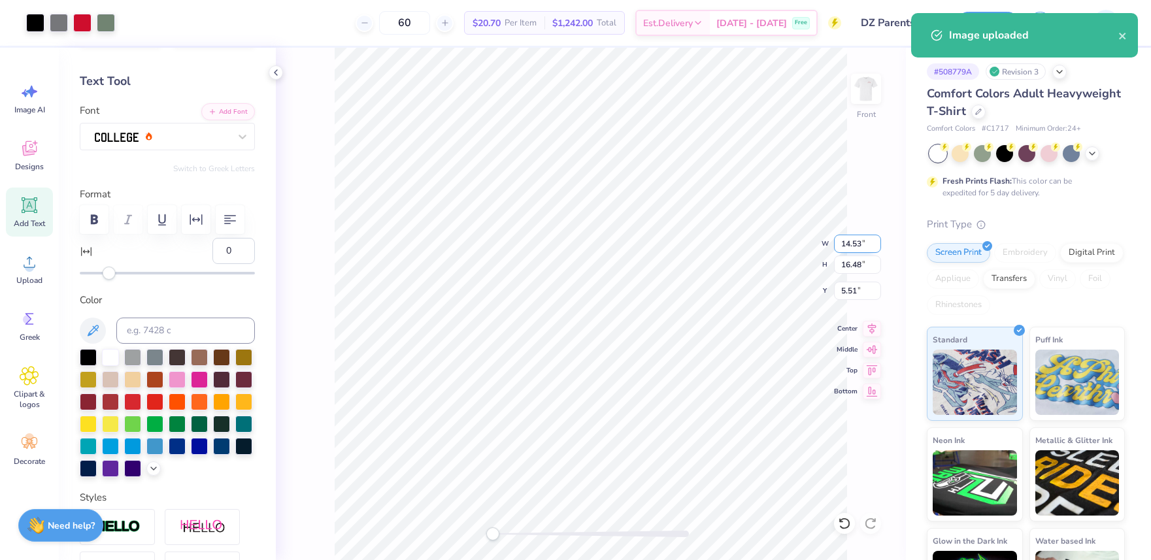
click at [859, 238] on input "14.53" at bounding box center [857, 244] width 47 height 18
type input "11"
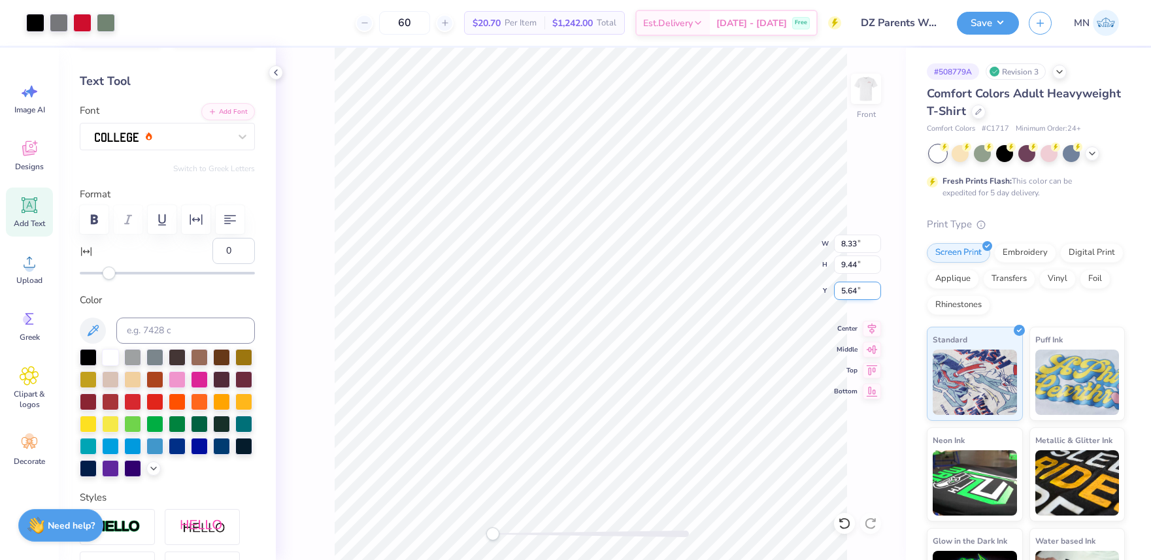
click at [856, 291] on input "5.64" at bounding box center [857, 291] width 47 height 18
type input "3"
click at [849, 244] on input "8.33" at bounding box center [857, 244] width 47 height 18
type input "11"
click at [850, 292] on input "1.48" at bounding box center [857, 291] width 47 height 18
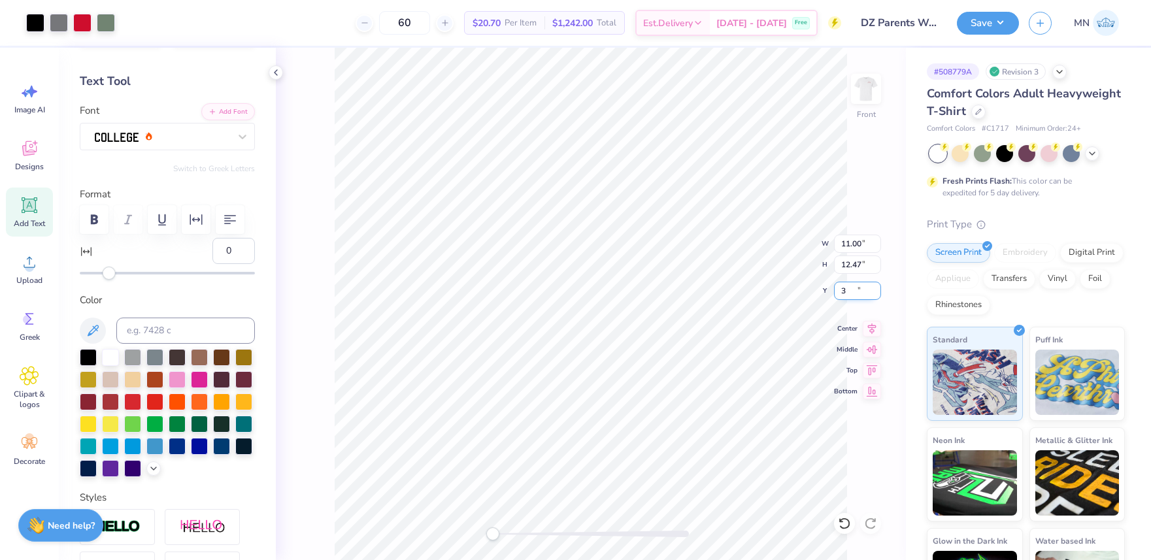
type input "3"
type input "89"
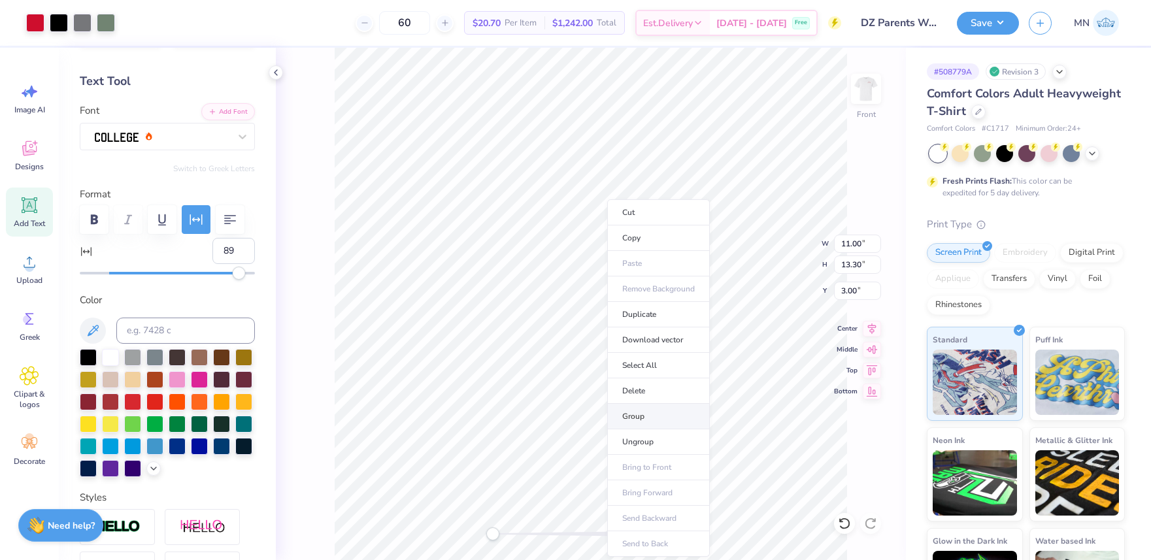
click at [646, 411] on li "Group" at bounding box center [658, 416] width 103 height 25
click at [979, 25] on button "Save" at bounding box center [988, 21] width 62 height 23
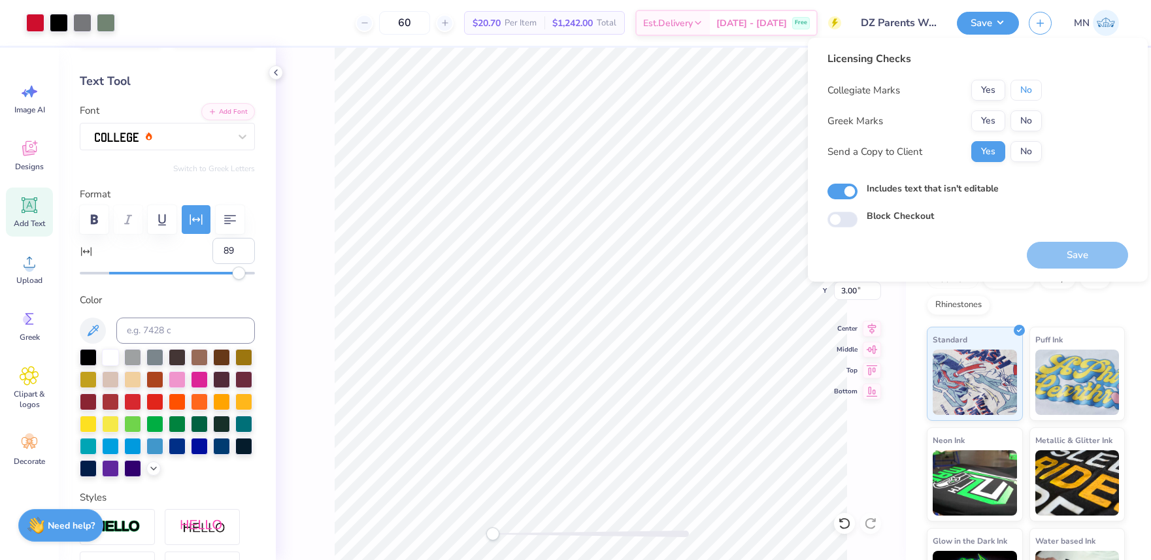
drag, startPoint x: 1026, startPoint y: 88, endPoint x: 999, endPoint y: 107, distance: 32.4
click at [1026, 88] on button "No" at bounding box center [1025, 90] width 31 height 21
drag, startPoint x: 999, startPoint y: 107, endPoint x: 989, endPoint y: 114, distance: 13.1
click at [989, 114] on button "Yes" at bounding box center [988, 120] width 34 height 21
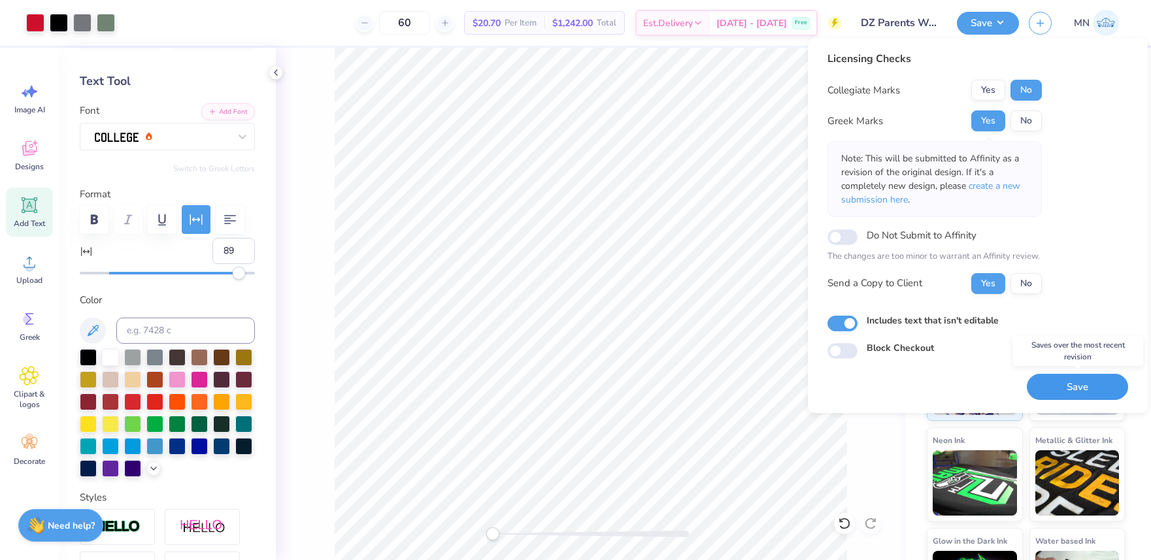
click at [1060, 387] on button "Save" at bounding box center [1077, 387] width 101 height 27
